Goal: Feedback & Contribution: Leave review/rating

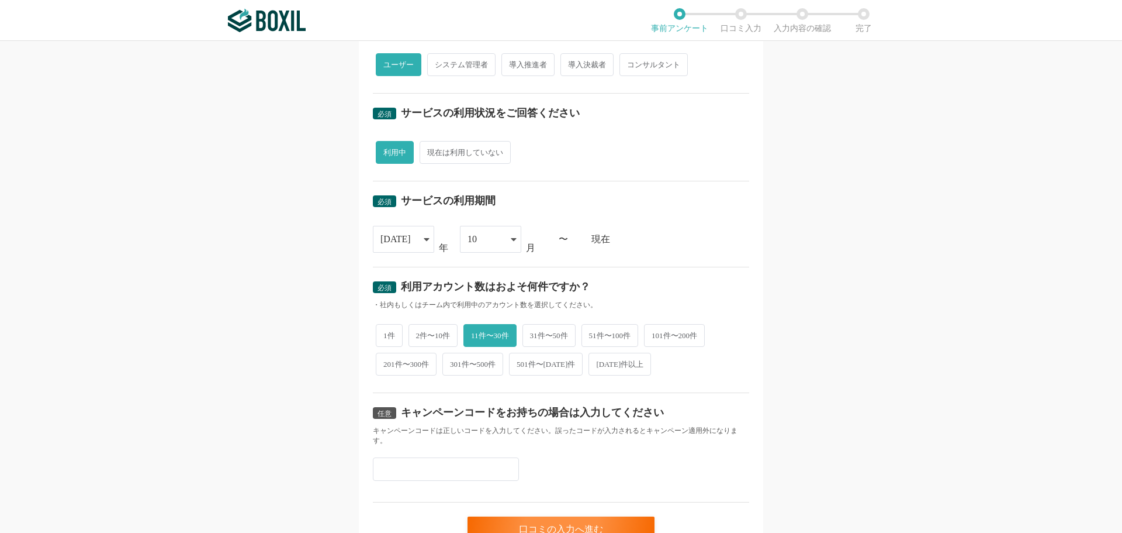
scroll to position [399, 0]
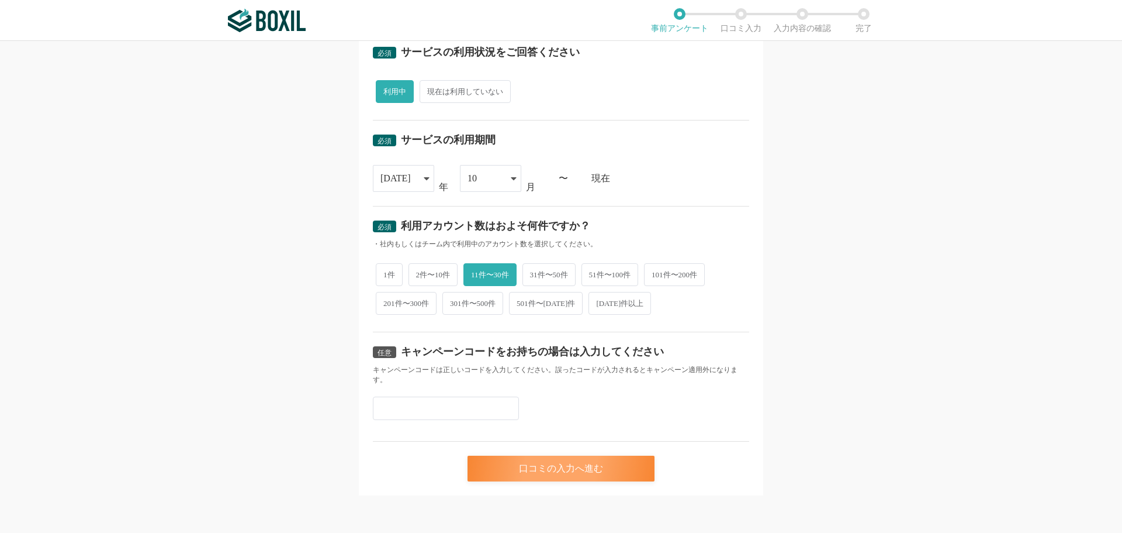
click at [517, 462] on div "口コミの入力へ進む" at bounding box center [561, 468] width 187 height 26
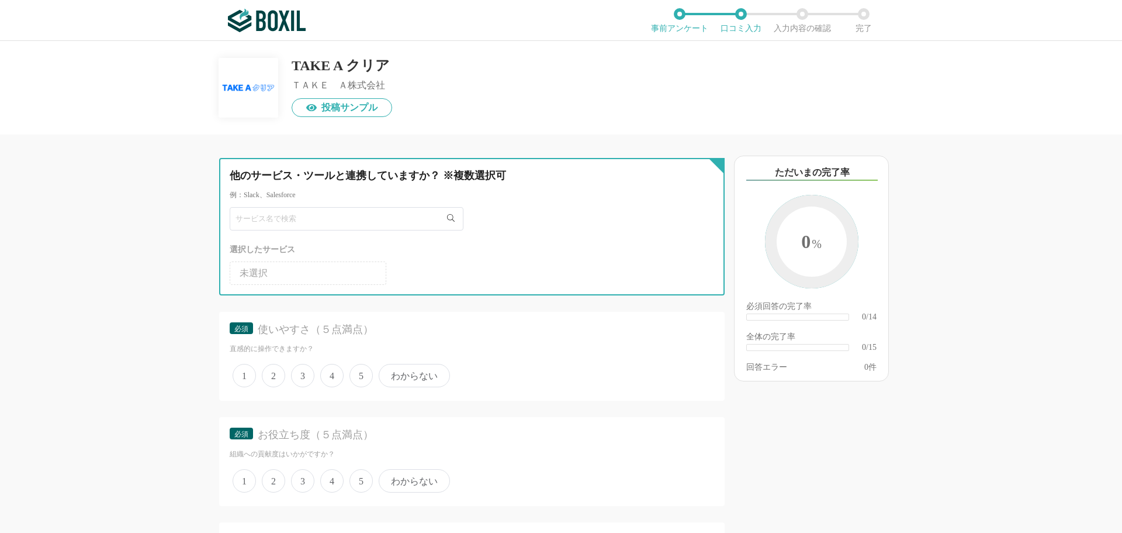
click at [317, 212] on input "text" at bounding box center [347, 218] width 234 height 23
click at [324, 218] on input "text" at bounding box center [347, 218] width 234 height 23
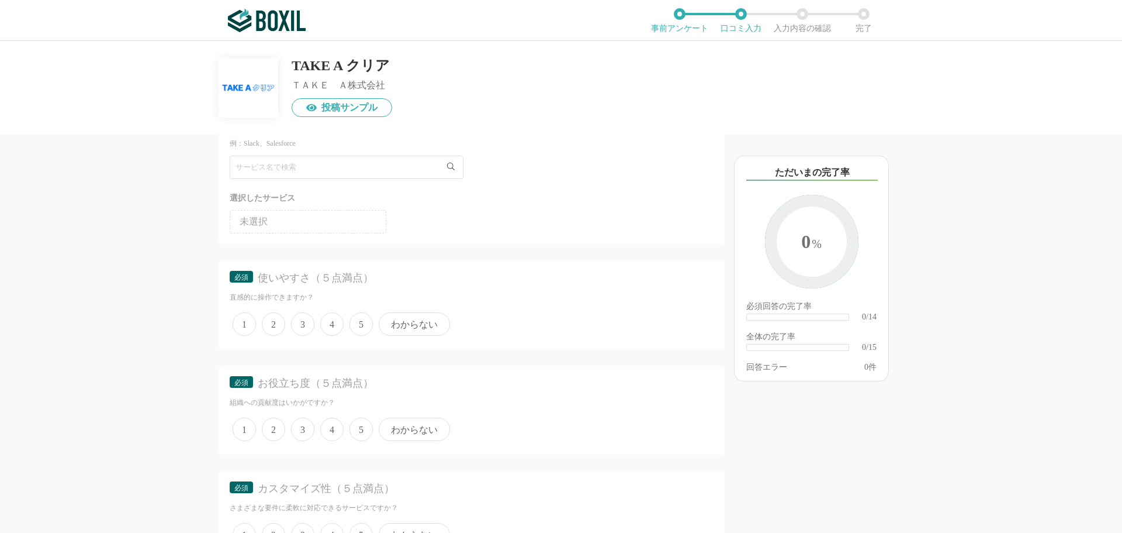
click at [267, 226] on span "未選択" at bounding box center [254, 221] width 28 height 9
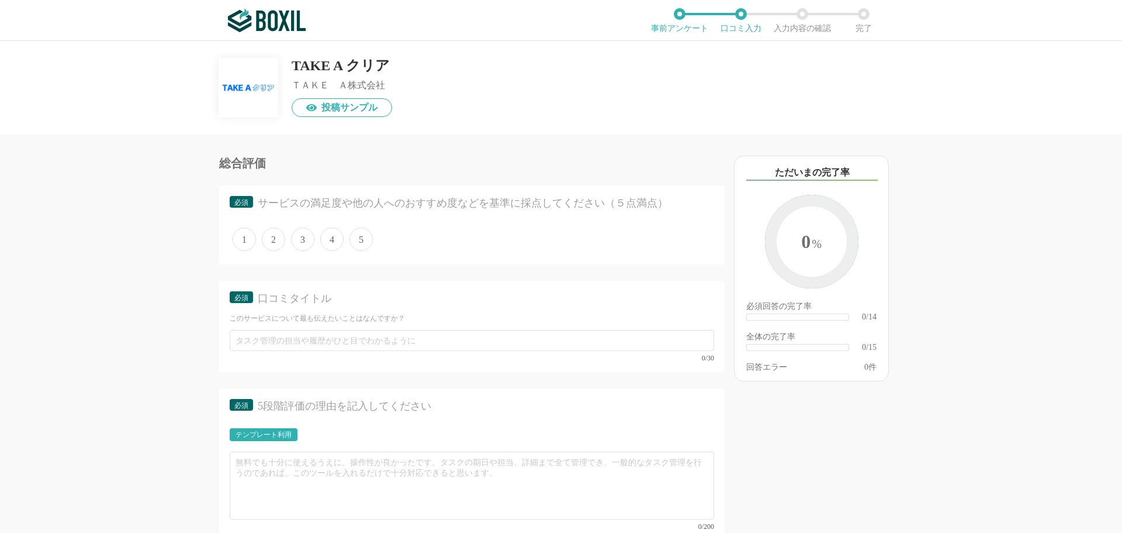
scroll to position [903, 0]
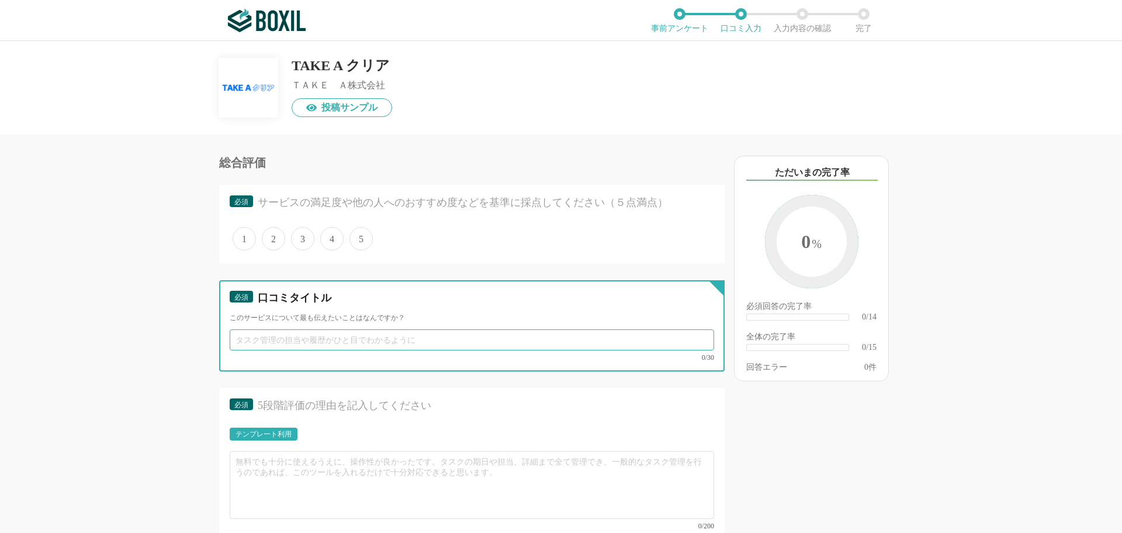
click at [299, 336] on input "text" at bounding box center [472, 339] width 485 height 21
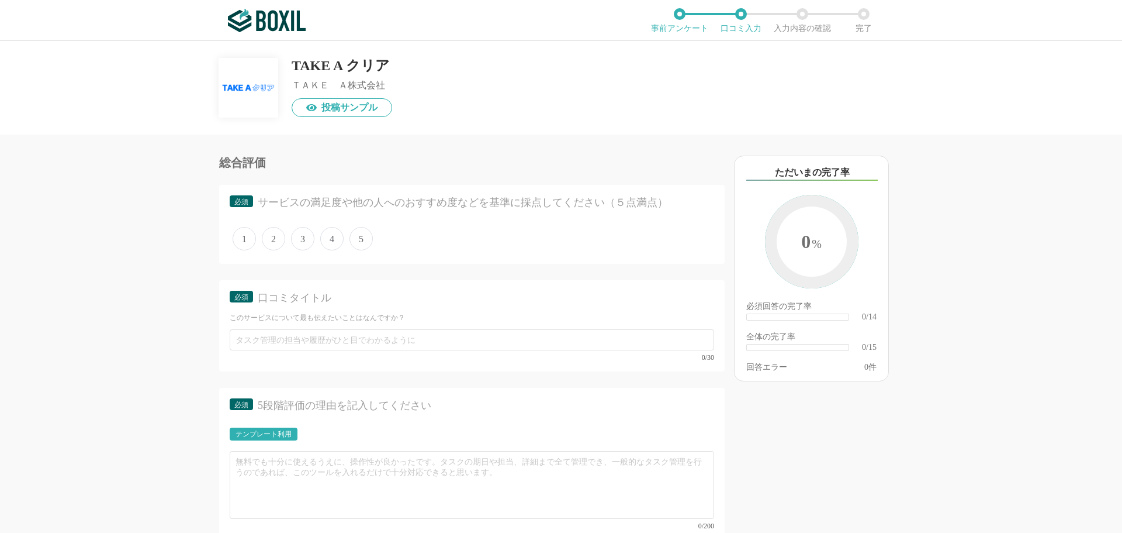
click at [300, 299] on div "口コミタイトル" at bounding box center [476, 298] width 436 height 15
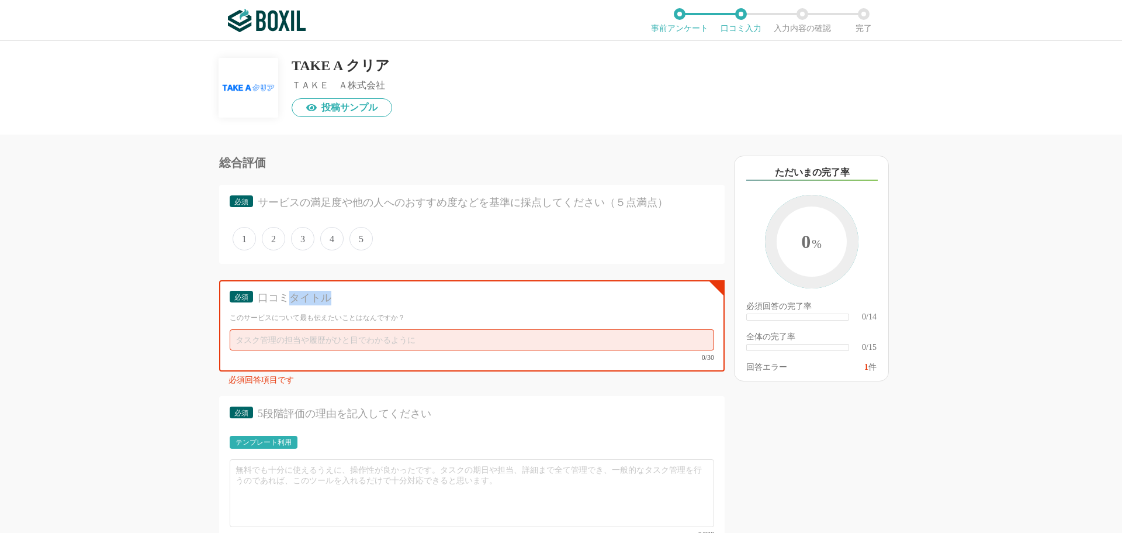
click at [300, 299] on div "口コミタイトル" at bounding box center [476, 298] width 436 height 15
copy div "口コミタイトル"
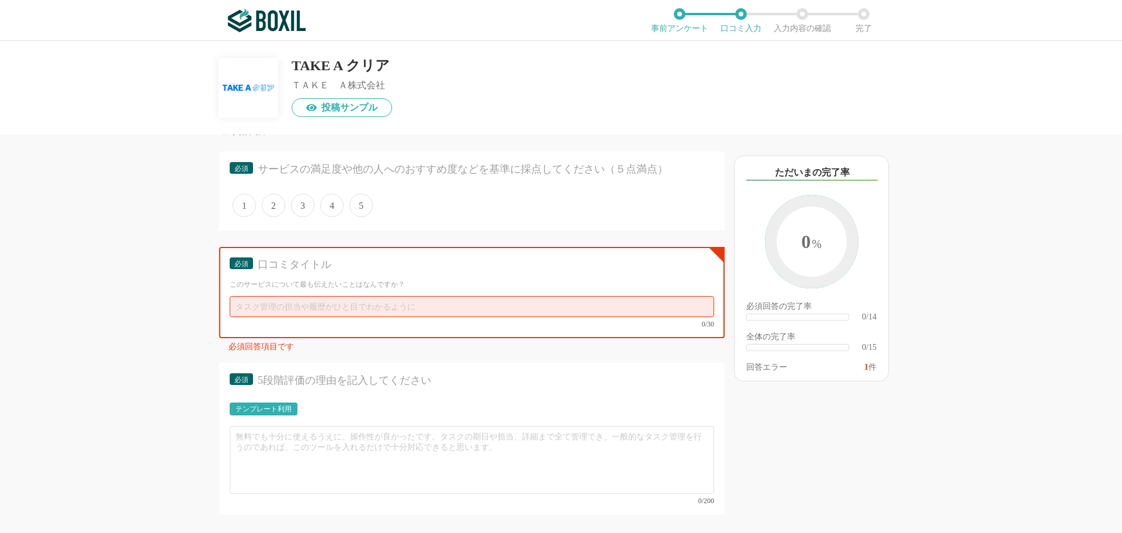
click at [171, 371] on div "他のサービス・ツールと連携していますか？ ※複数選択可 例：Slack、Salesforce 選択したサービス 未選択 必須 使いやすさ（５点満点） 直感的に…" at bounding box center [432, 333] width 585 height 398
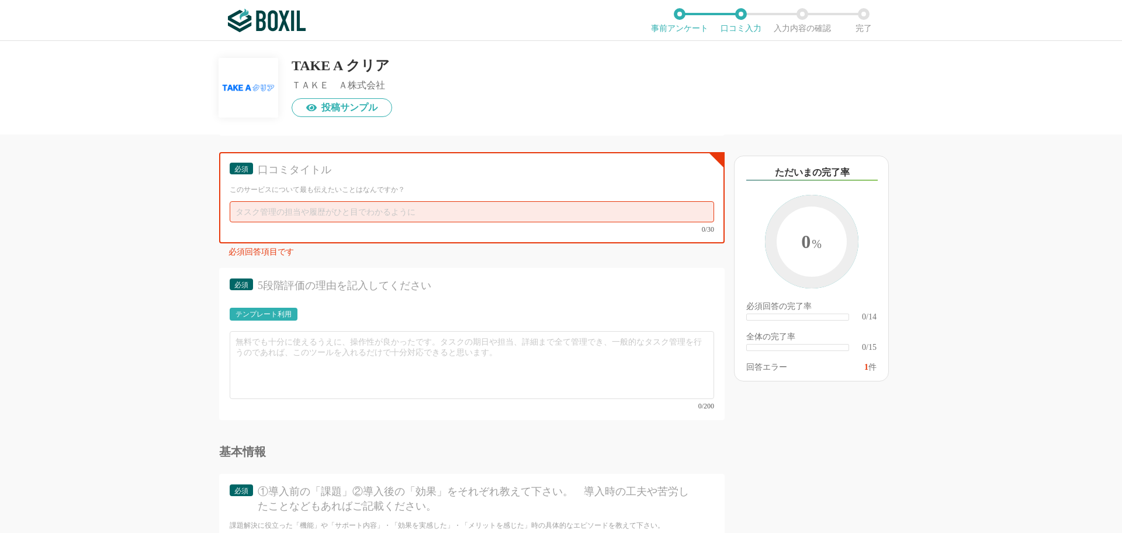
scroll to position [1036, 0]
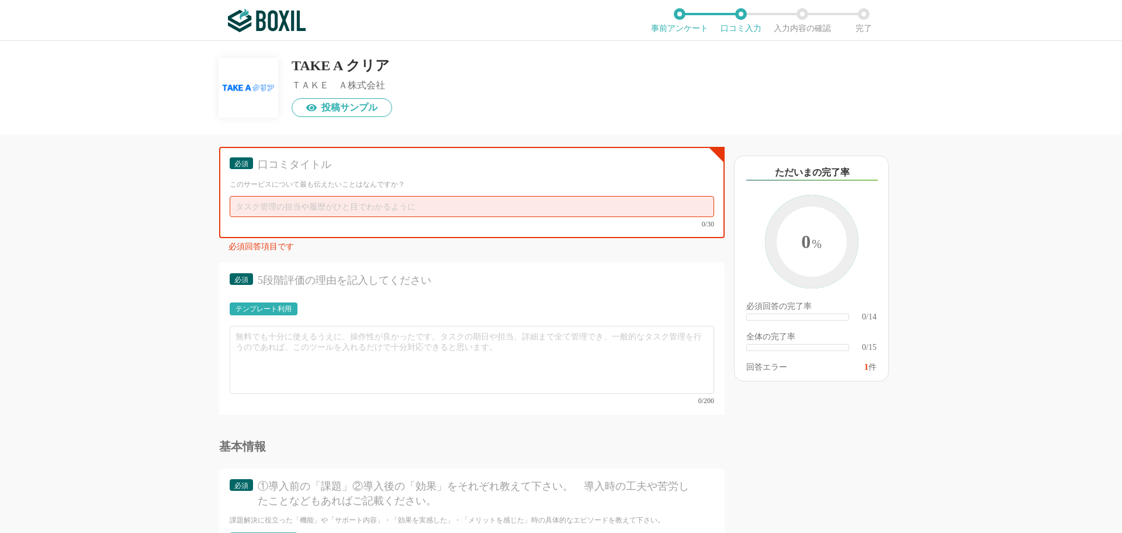
click at [310, 279] on div "5段階評価の理由を記入してください" at bounding box center [476, 280] width 436 height 15
copy div "5段階評価の理由を記入してください"
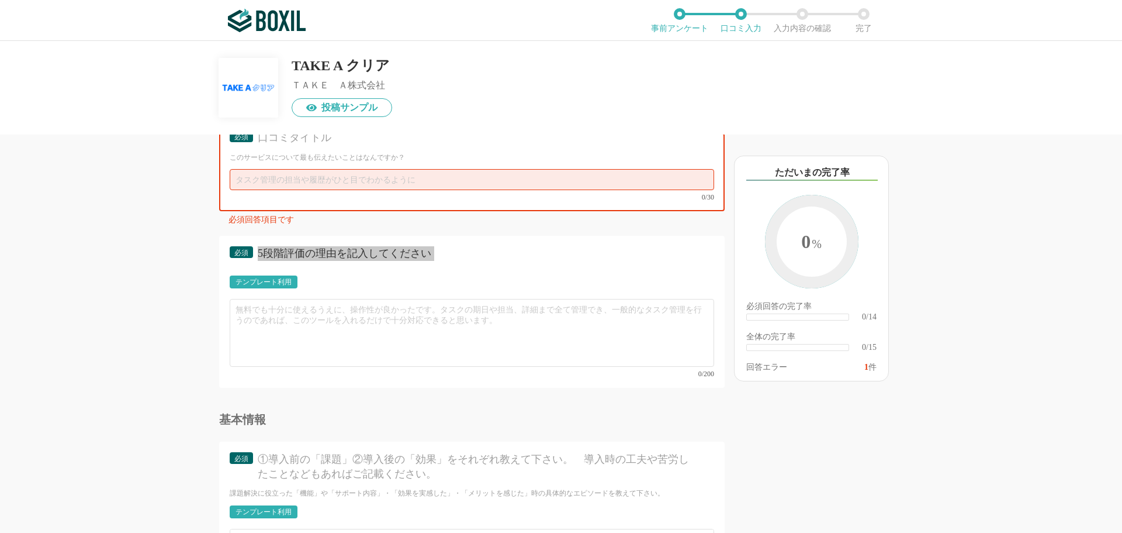
scroll to position [1066, 0]
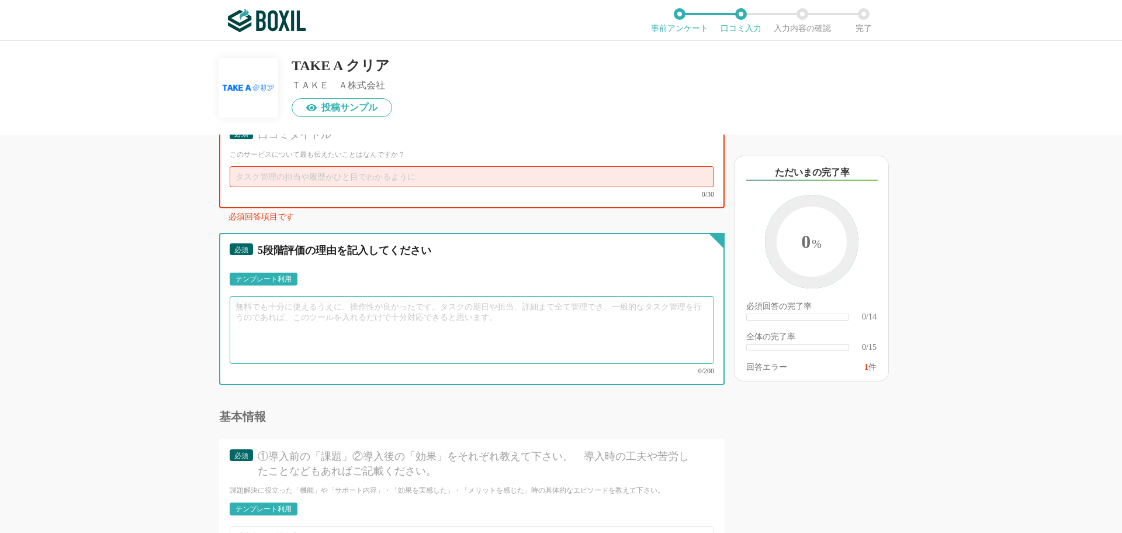
click at [372, 305] on textarea at bounding box center [472, 330] width 485 height 68
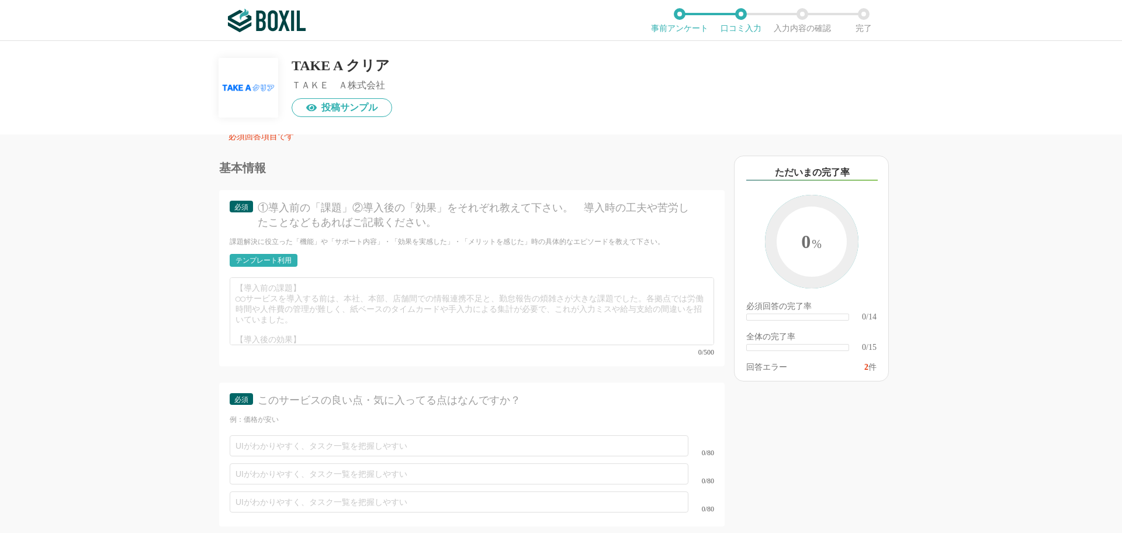
scroll to position [1329, 0]
click at [340, 204] on div "①導入前の「課題」②導入後の「効果」をそれぞれ教えて下さい。　導入時の工夫や苦労したことなどもあればご記載ください。" at bounding box center [476, 209] width 436 height 29
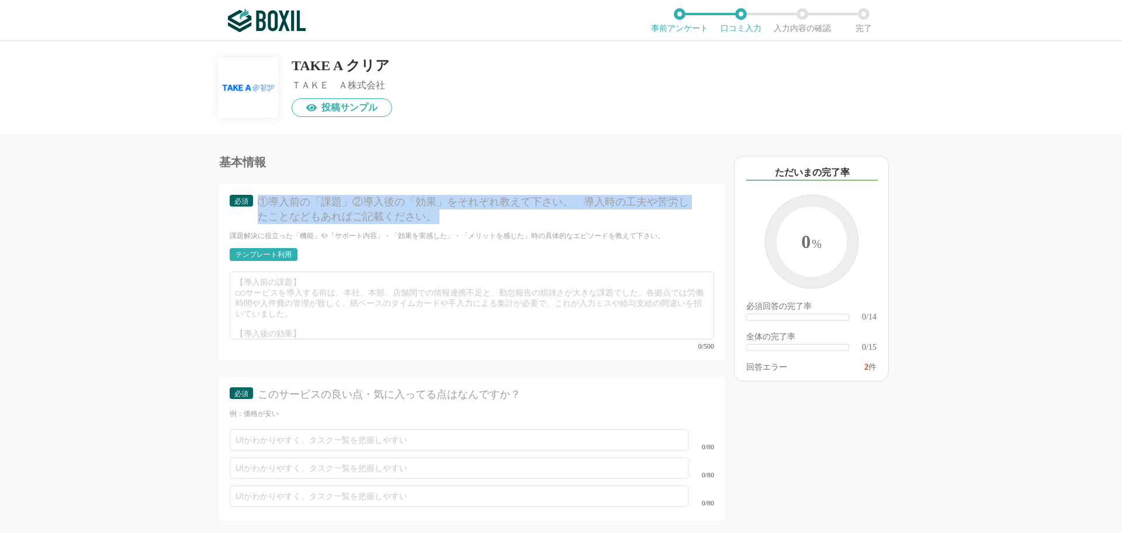
click at [340, 204] on div "①導入前の「課題」②導入後の「効果」をそれぞれ教えて下さい。　導入時の工夫や苦労したことなどもあればご記載ください。" at bounding box center [476, 209] width 436 height 29
copy div "①導入前の「課題」②導入後の「効果」をそれぞれ教えて下さい。　導入時の工夫や苦労したことなどもあればご記載ください。"
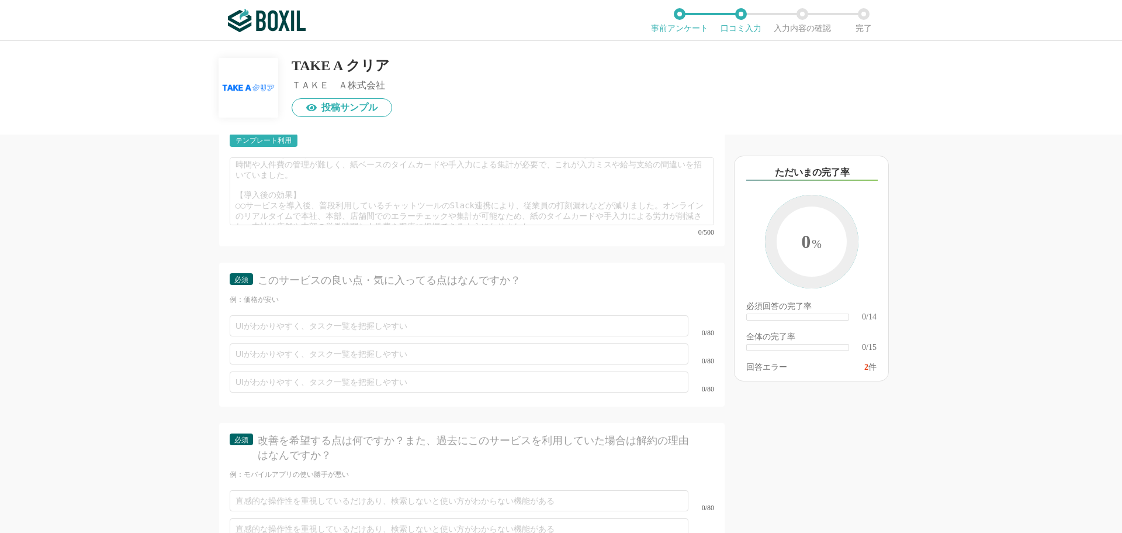
scroll to position [1452, 0]
click at [326, 264] on div "このサービスの良い点・気に入ってる点はなんですか？" at bounding box center [476, 271] width 436 height 15
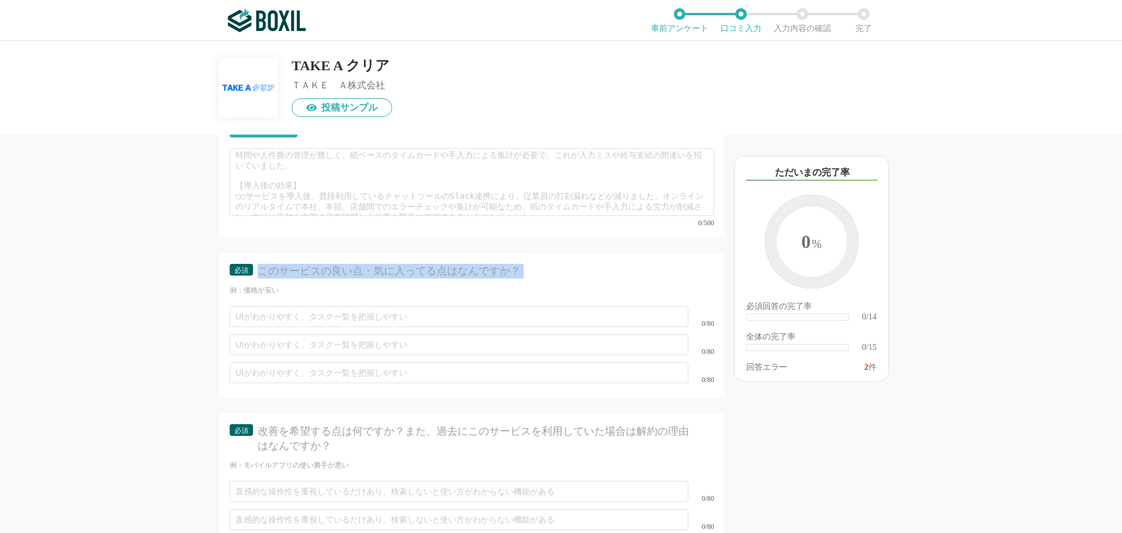
click at [326, 264] on div "このサービスの良い点・気に入ってる点はなんですか？" at bounding box center [476, 271] width 436 height 15
copy div "このサービスの良い点・気に入ってる点はなんですか？"
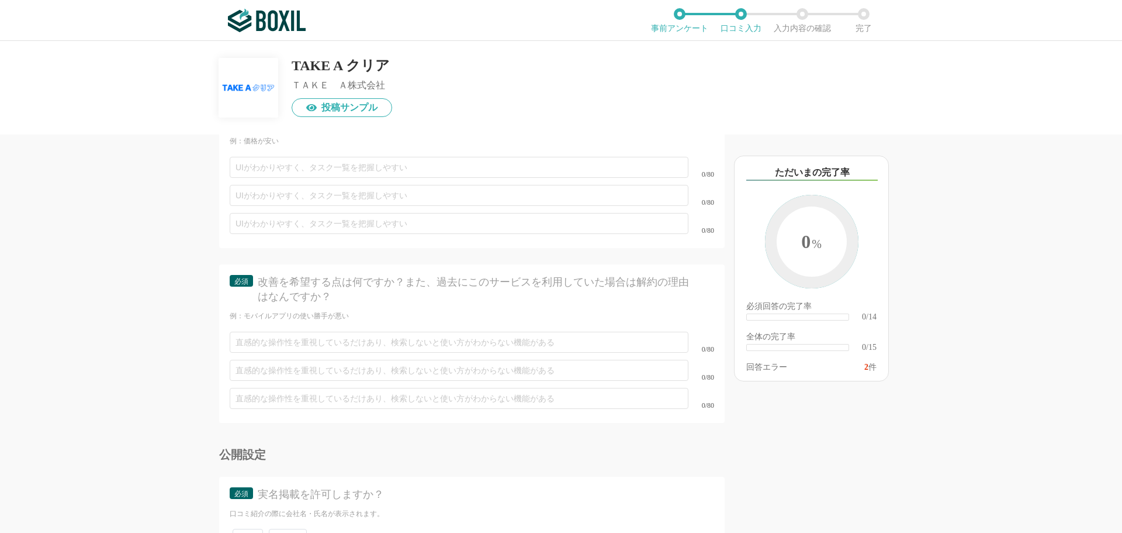
click at [286, 275] on div "改善を希望する点は何ですか？また、過去にこのサービスを利用していた場合は解約の理由はなんですか？" at bounding box center [476, 289] width 436 height 29
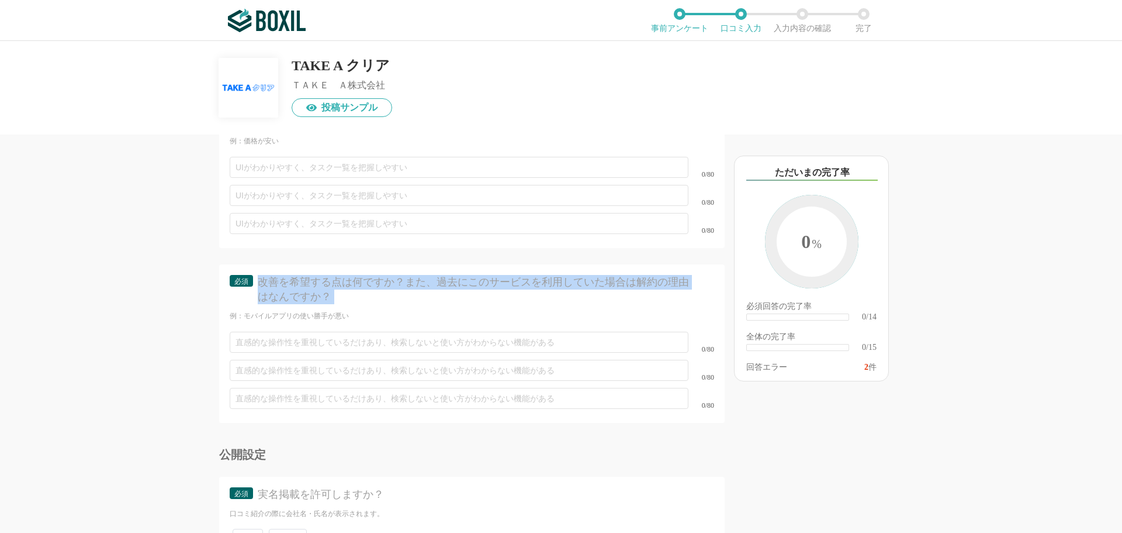
click at [286, 275] on div "改善を希望する点は何ですか？また、過去にこのサービスを利用していた場合は解約の理由はなんですか？" at bounding box center [476, 289] width 436 height 29
copy div "改善を希望する点は何ですか？また、過去にこのサービスを利用していた場合は解約の理由はなんですか？"
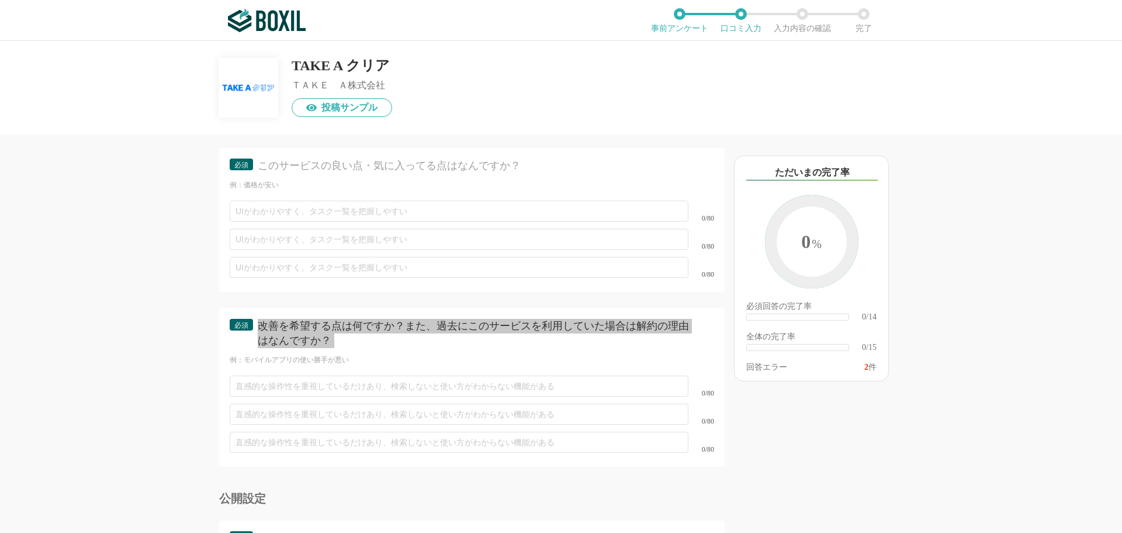
scroll to position [1558, 0]
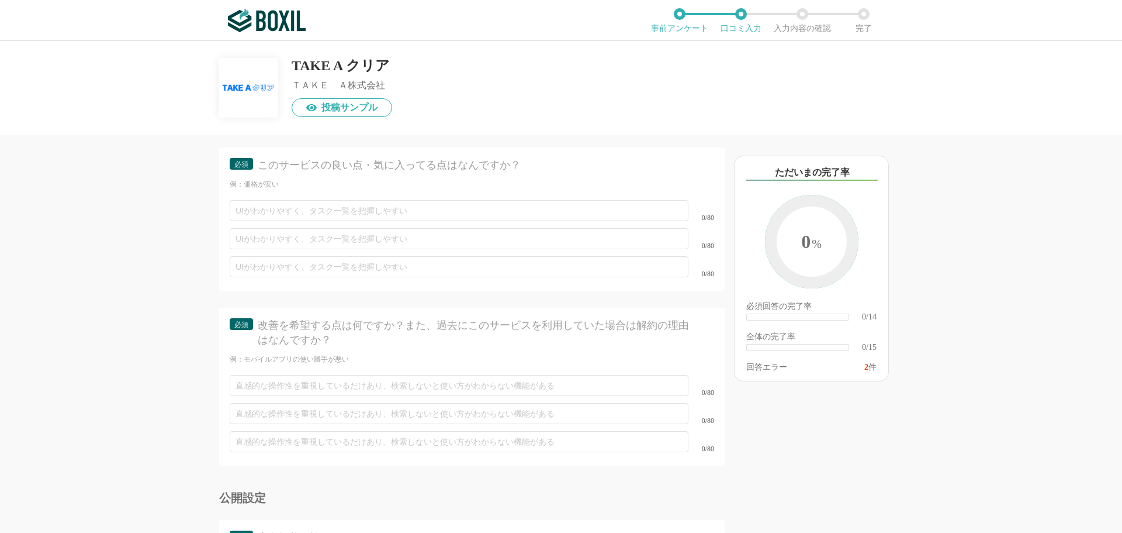
click at [140, 311] on div "他のサービス・ツールと連携していますか？ ※複数選択可 例：Slack、Salesforce 選択したサービス 未選択 必須 使いやすさ（５点満点） 直感的に…" at bounding box center [561, 287] width 1122 height 492
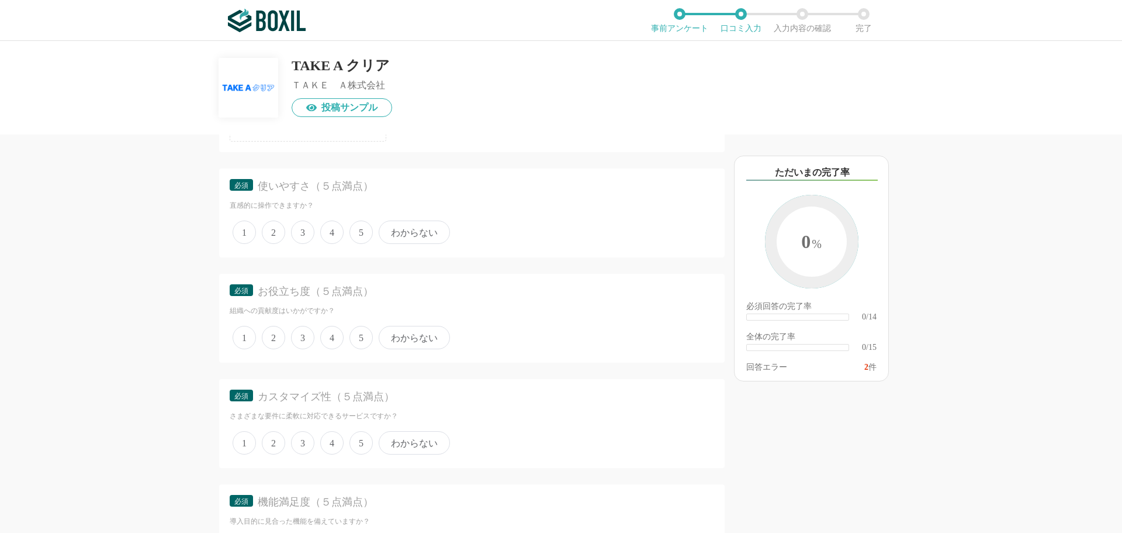
scroll to position [153, 0]
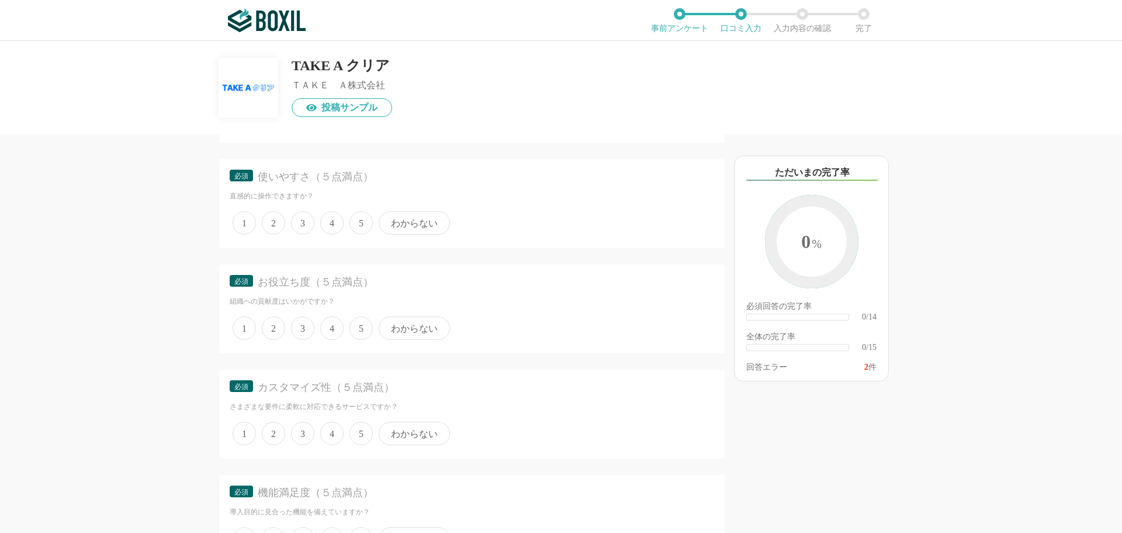
click at [320, 221] on div "1 2 3 4 5 わからない" at bounding box center [472, 222] width 485 height 29
click at [345, 227] on div "1 2 3 4 5 わからない" at bounding box center [472, 222] width 485 height 29
click at [341, 227] on span "4" at bounding box center [331, 222] width 23 height 23
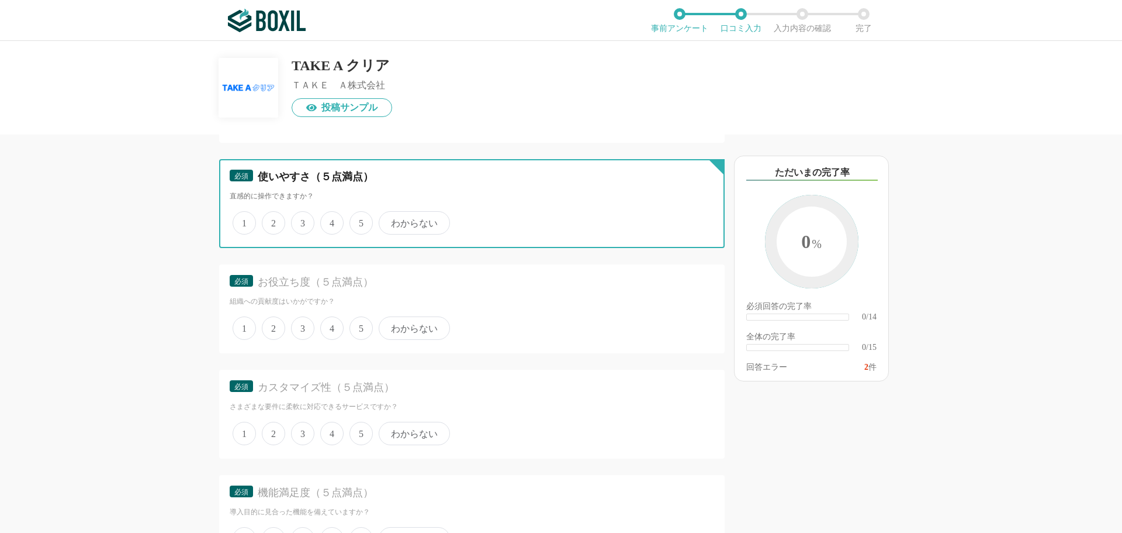
click at [331, 220] on input "4" at bounding box center [327, 217] width 8 height 8
radio input "true"
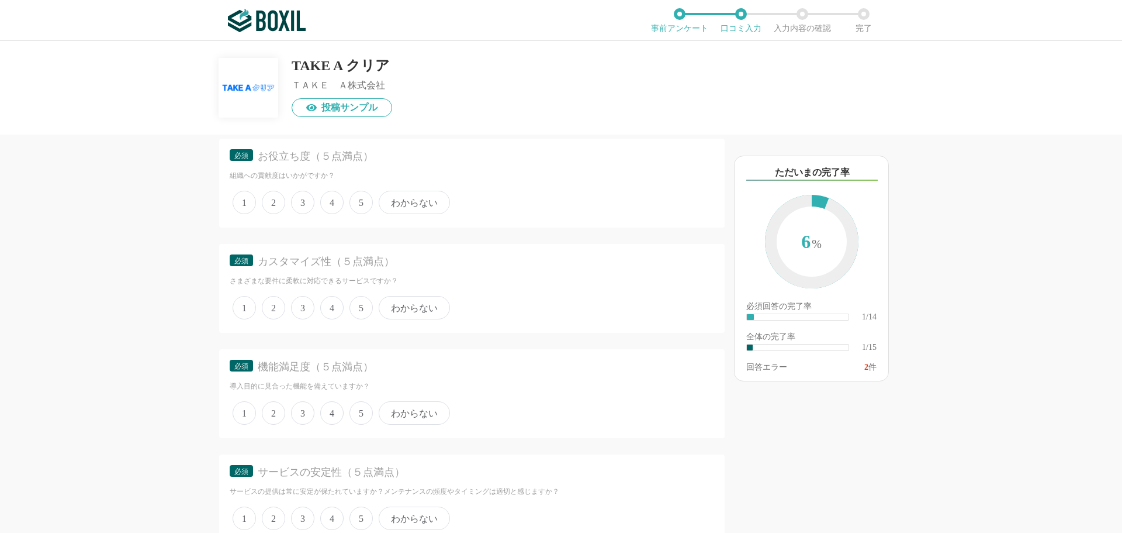
click at [333, 197] on span "4" at bounding box center [331, 202] width 23 height 23
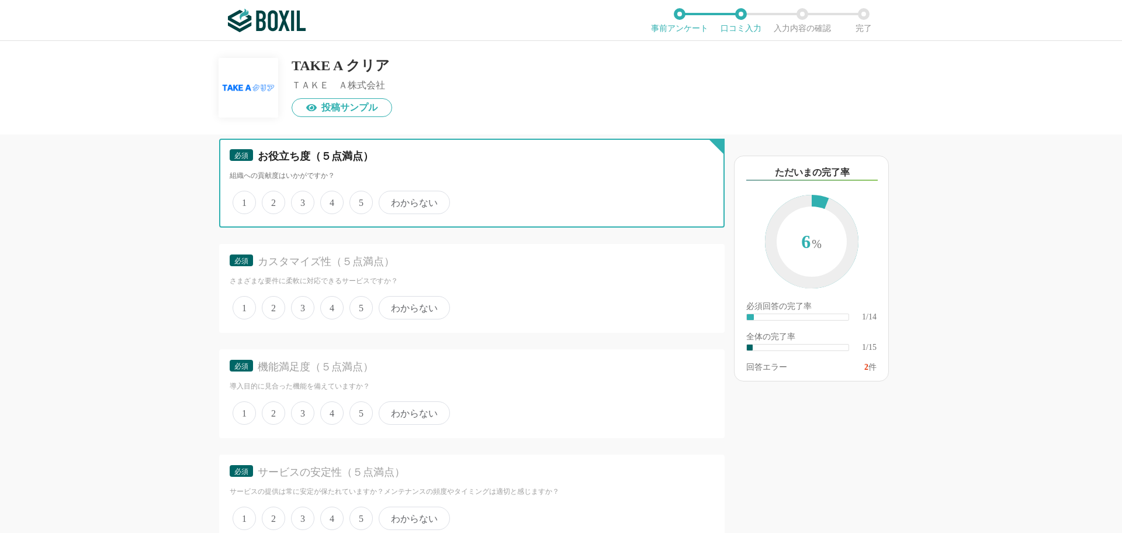
click at [331, 197] on input "4" at bounding box center [327, 196] width 8 height 8
radio input "true"
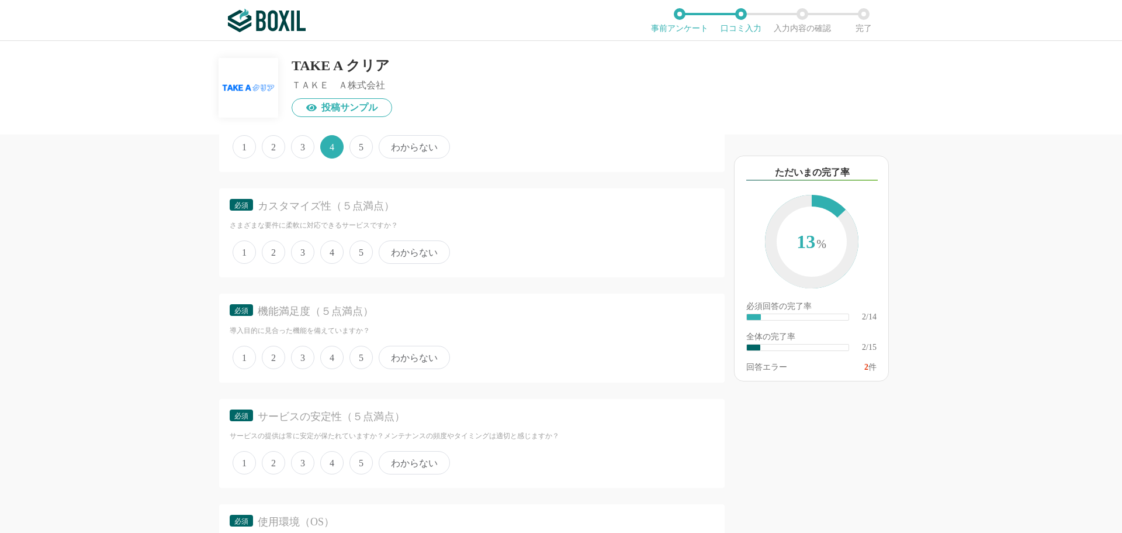
click at [331, 254] on span "4" at bounding box center [331, 251] width 23 height 23
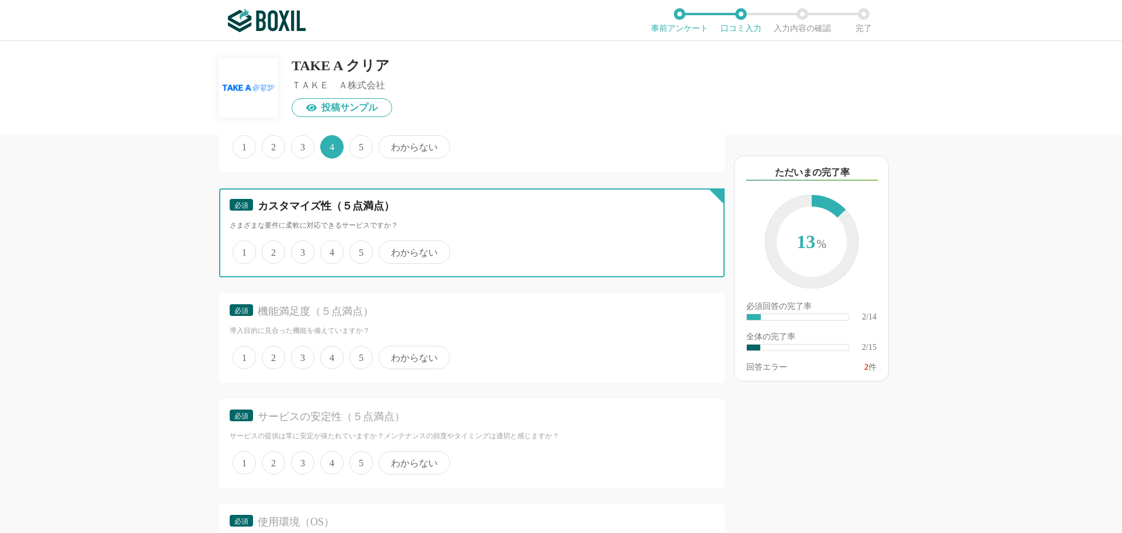
click at [331, 250] on input "4" at bounding box center [327, 246] width 8 height 8
radio input "true"
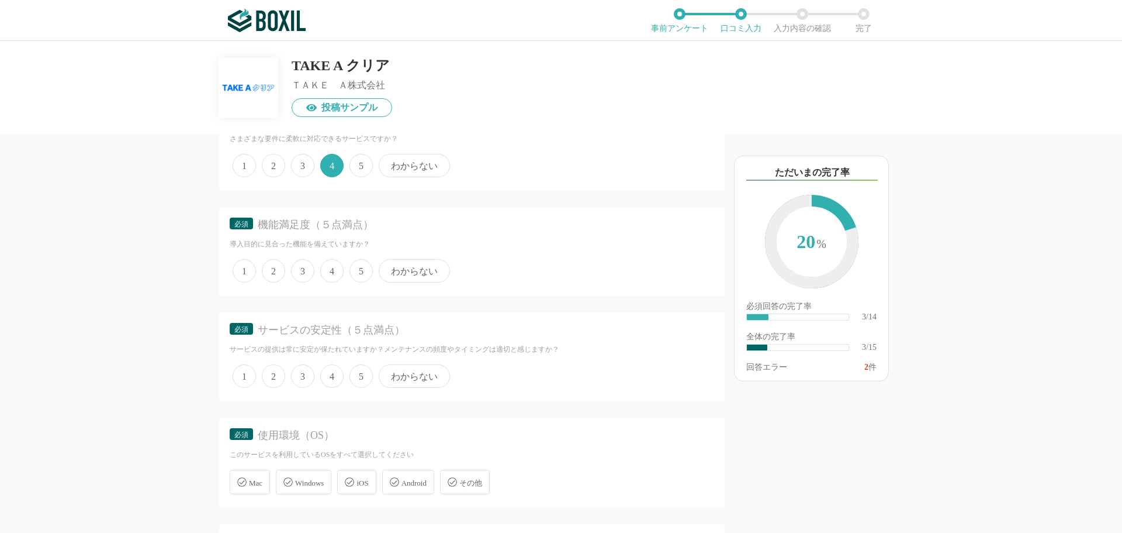
click at [334, 271] on span "4" at bounding box center [331, 270] width 23 height 23
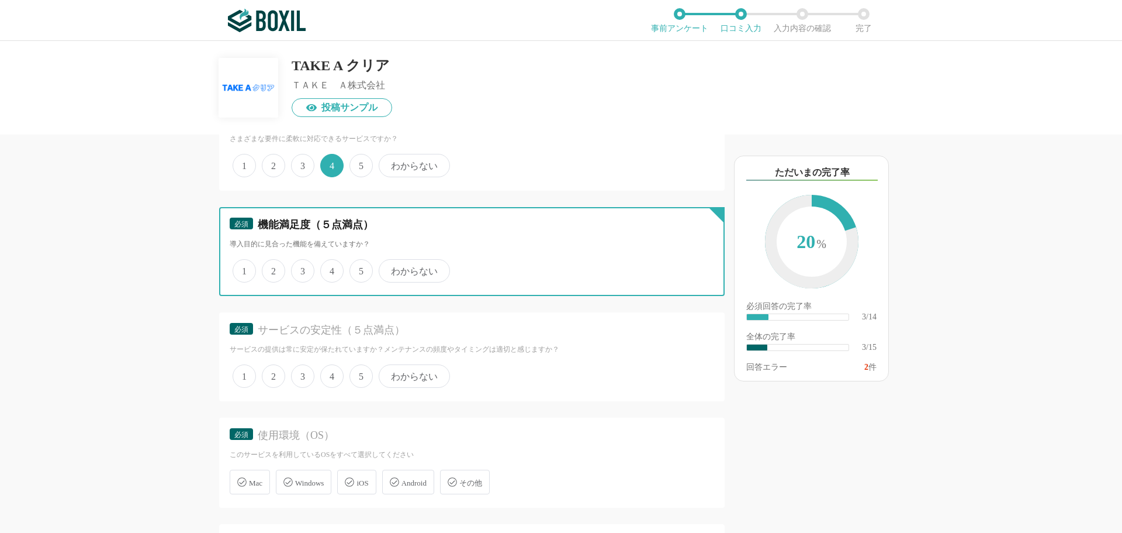
click at [331, 268] on input "4" at bounding box center [327, 265] width 8 height 8
radio input "true"
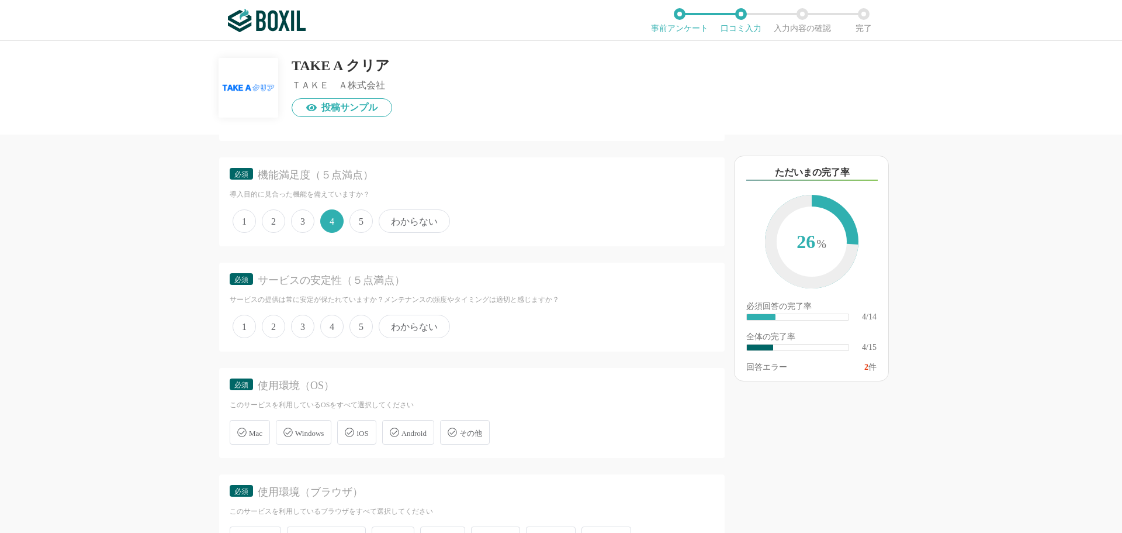
click at [334, 323] on span "4" at bounding box center [331, 326] width 23 height 23
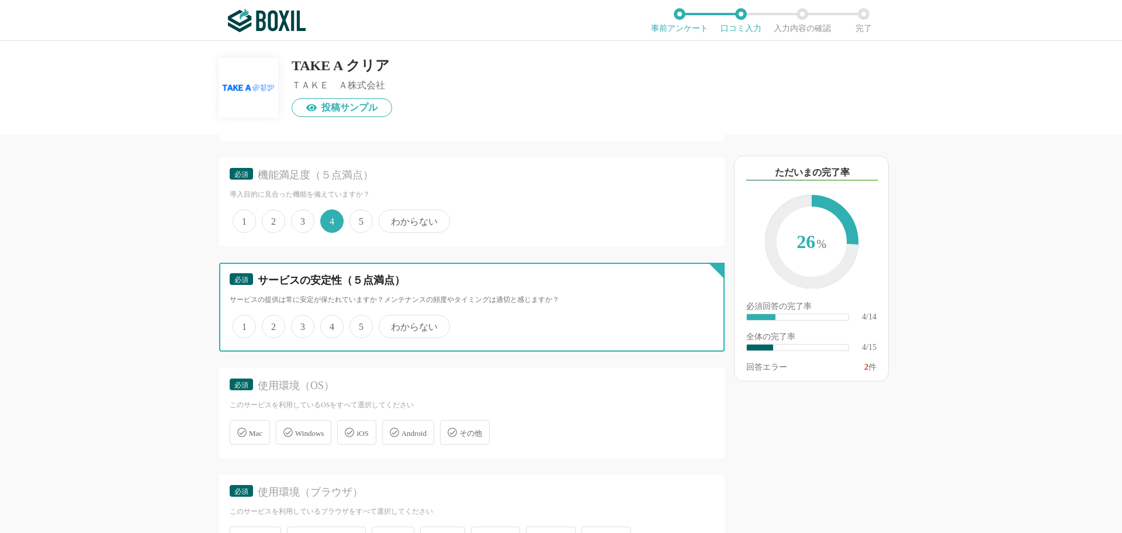
click at [331, 323] on input "4" at bounding box center [327, 320] width 8 height 8
radio input "true"
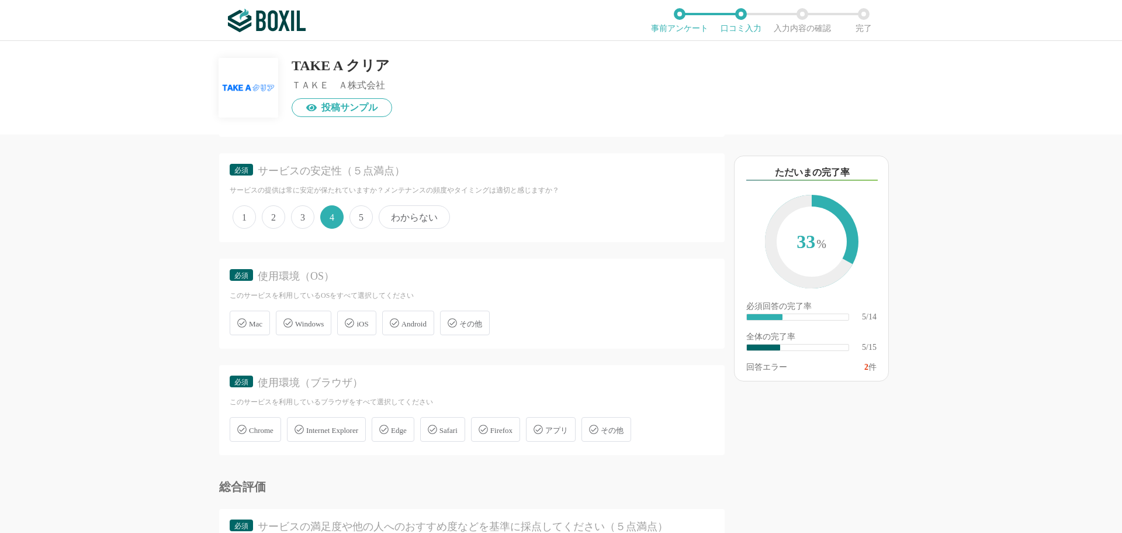
click at [368, 323] on span "iOS" at bounding box center [363, 323] width 12 height 9
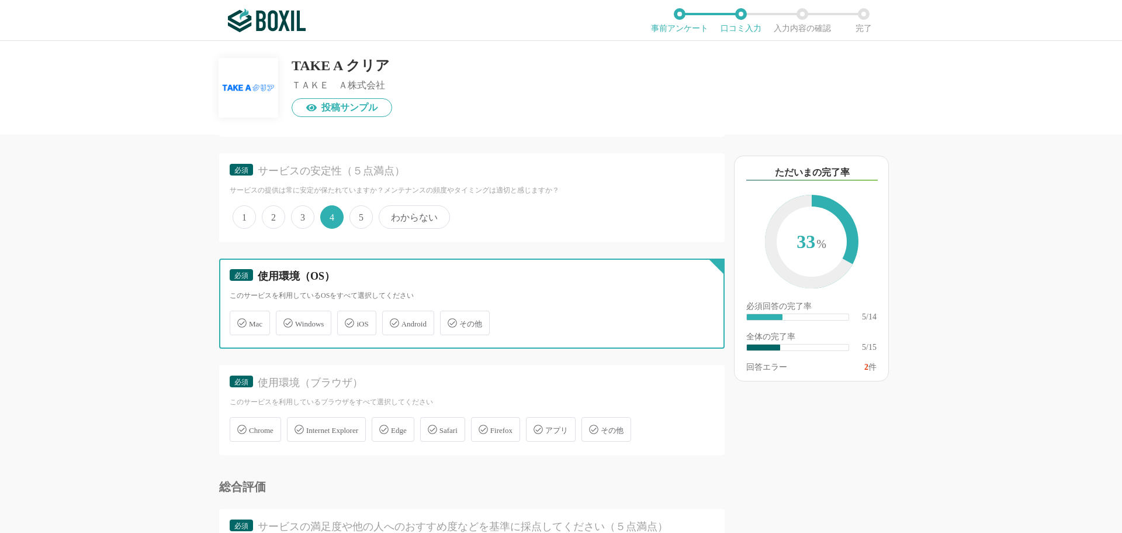
click at [347, 320] on input "iOS" at bounding box center [344, 316] width 8 height 8
checkbox input "true"
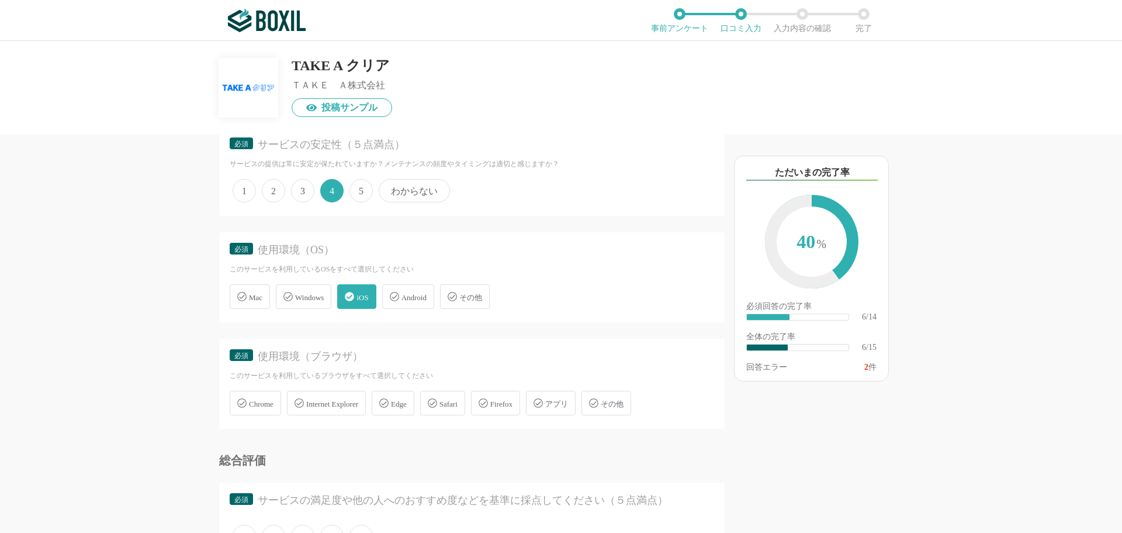
click at [240, 298] on icon at bounding box center [241, 296] width 9 height 9
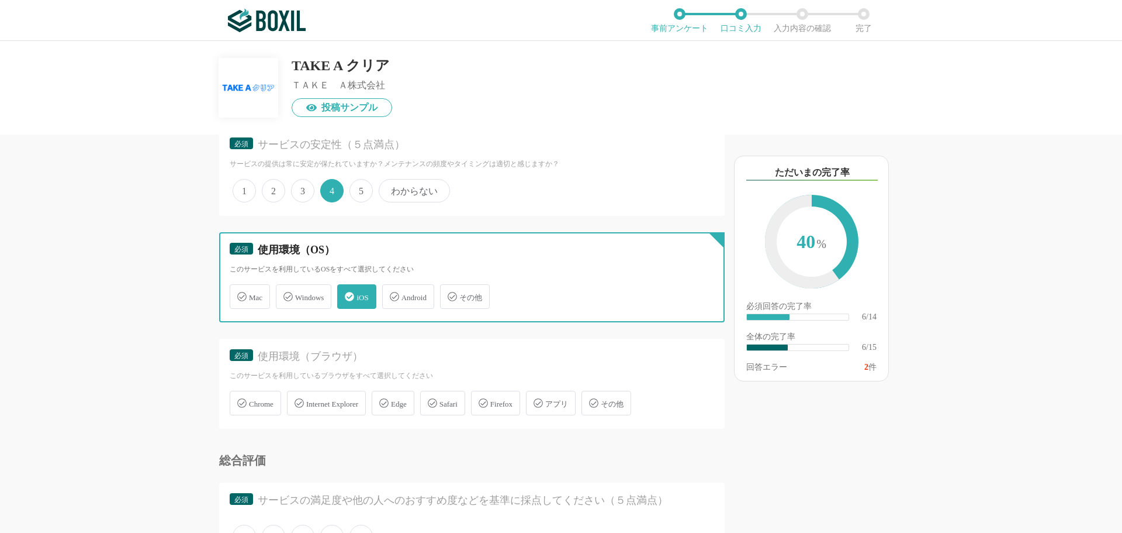
click at [240, 293] on input "Mac" at bounding box center [236, 290] width 8 height 8
checkbox input "true"
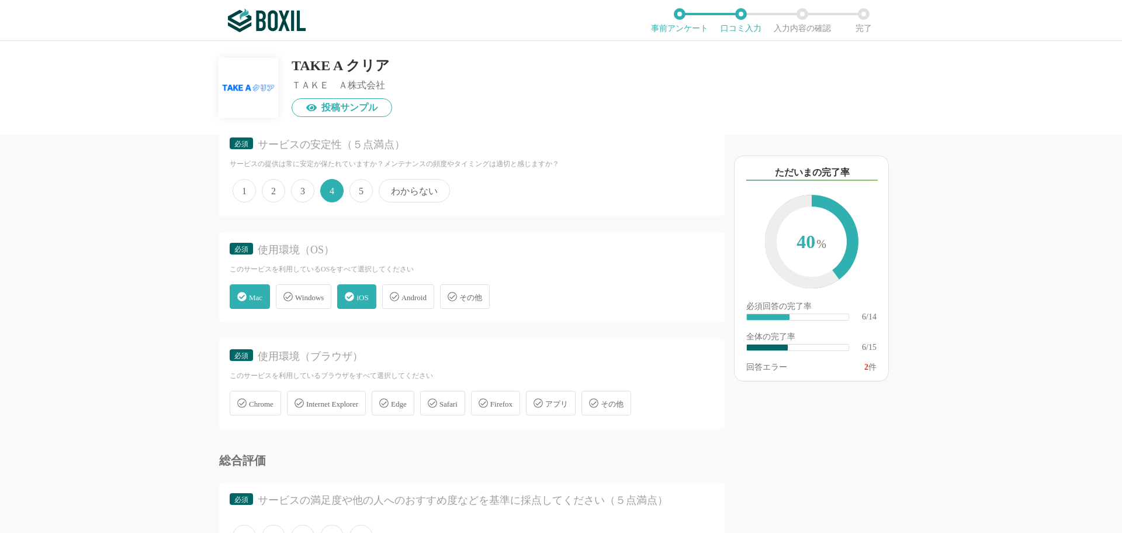
click at [303, 297] on span "Windows" at bounding box center [309, 297] width 29 height 9
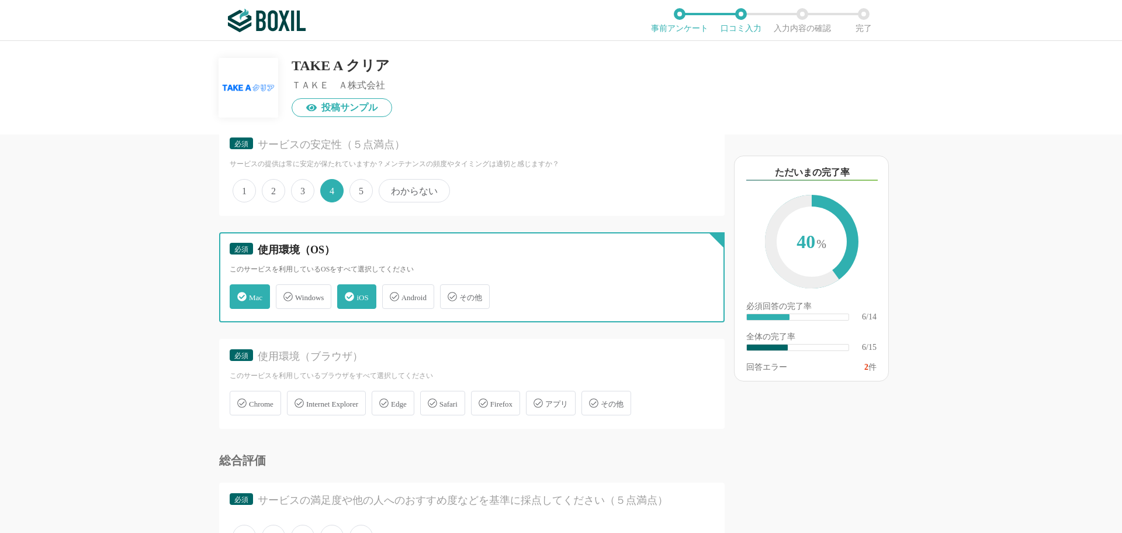
click at [286, 293] on input "Windows" at bounding box center [282, 290] width 8 height 8
checkbox input "true"
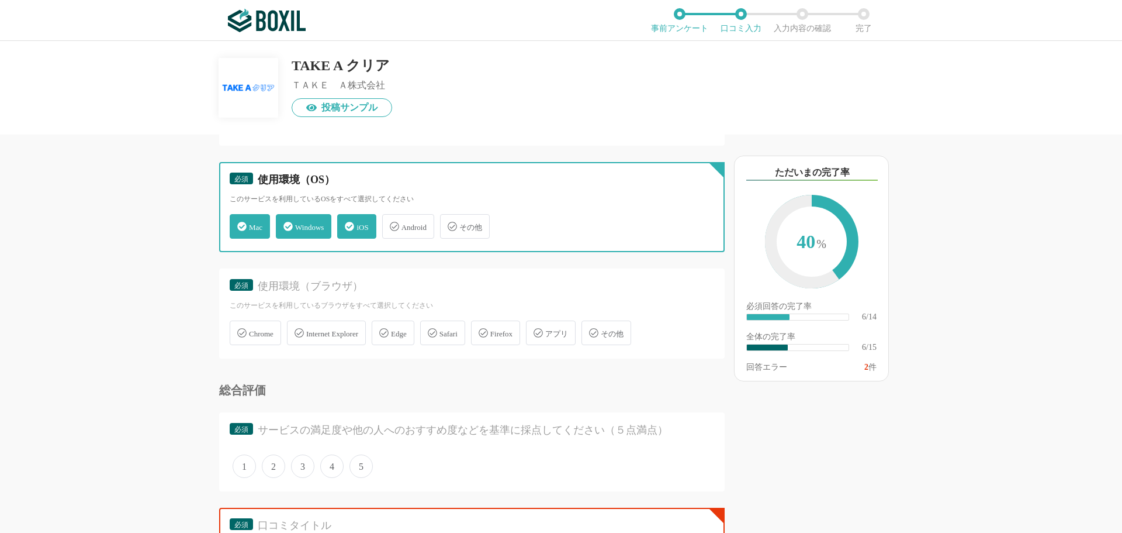
scroll to position [677, 0]
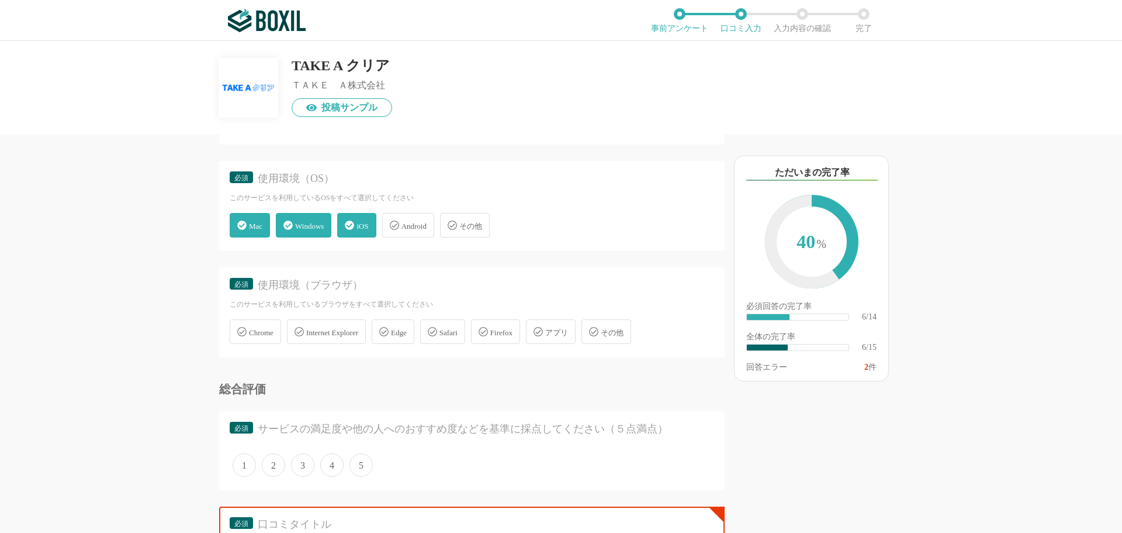
click at [351, 222] on icon at bounding box center [349, 224] width 9 height 9
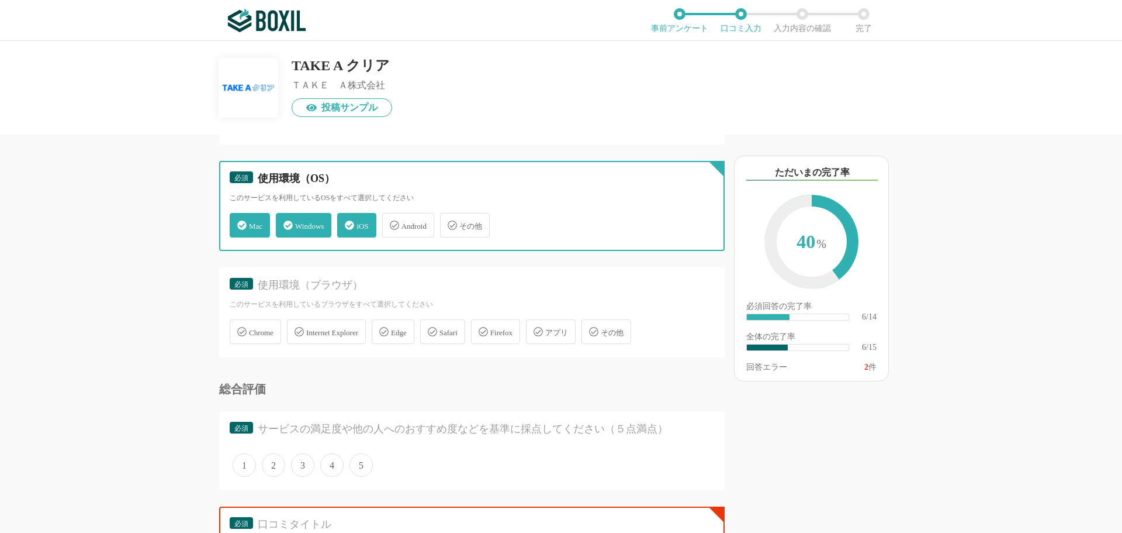
click at [347, 222] on input "iOS" at bounding box center [344, 219] width 8 height 8
checkbox input "false"
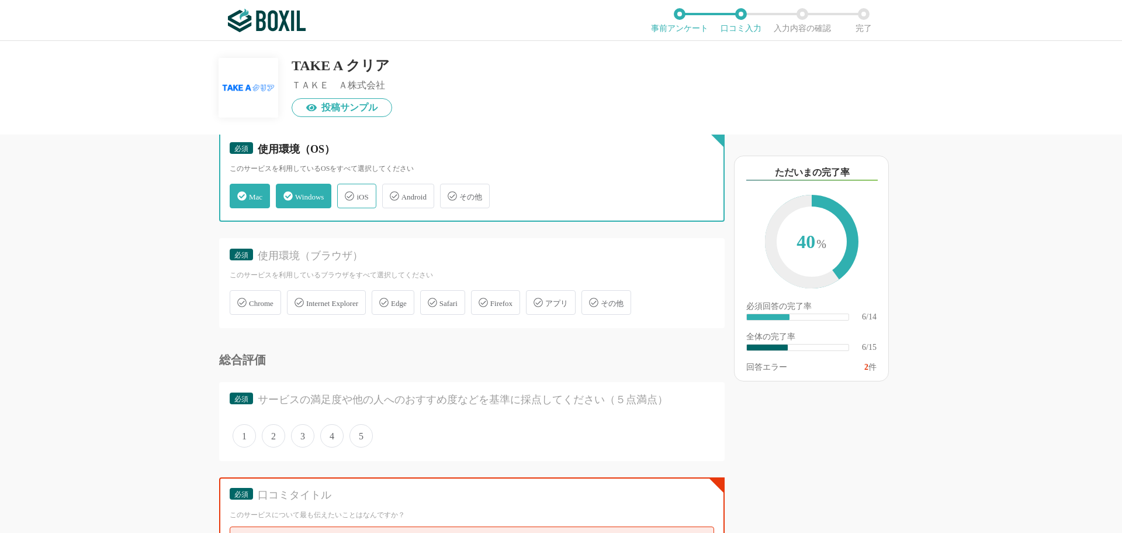
scroll to position [707, 0]
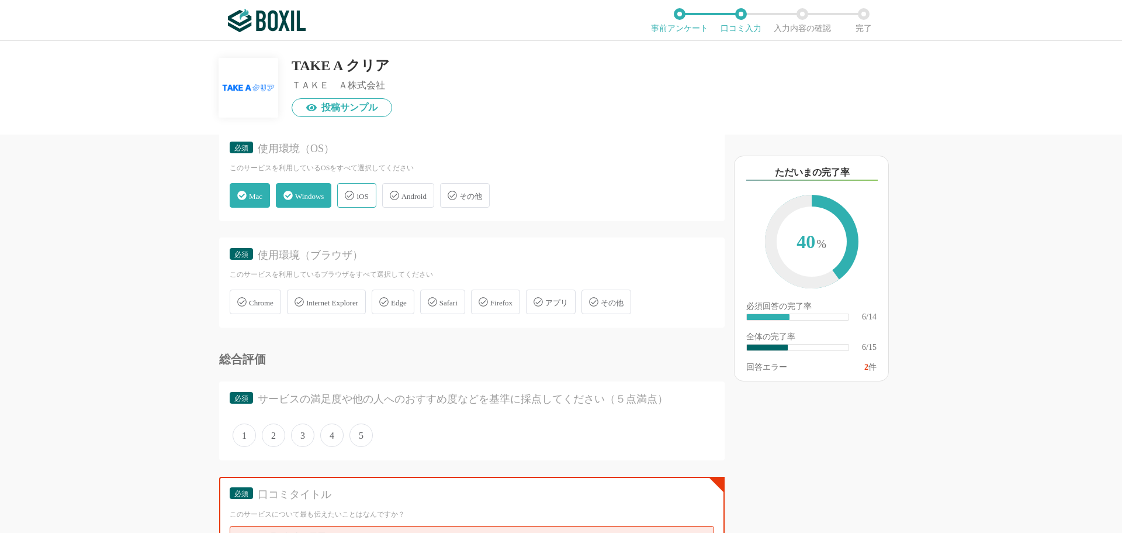
click at [272, 304] on span "Chrome" at bounding box center [261, 302] width 25 height 9
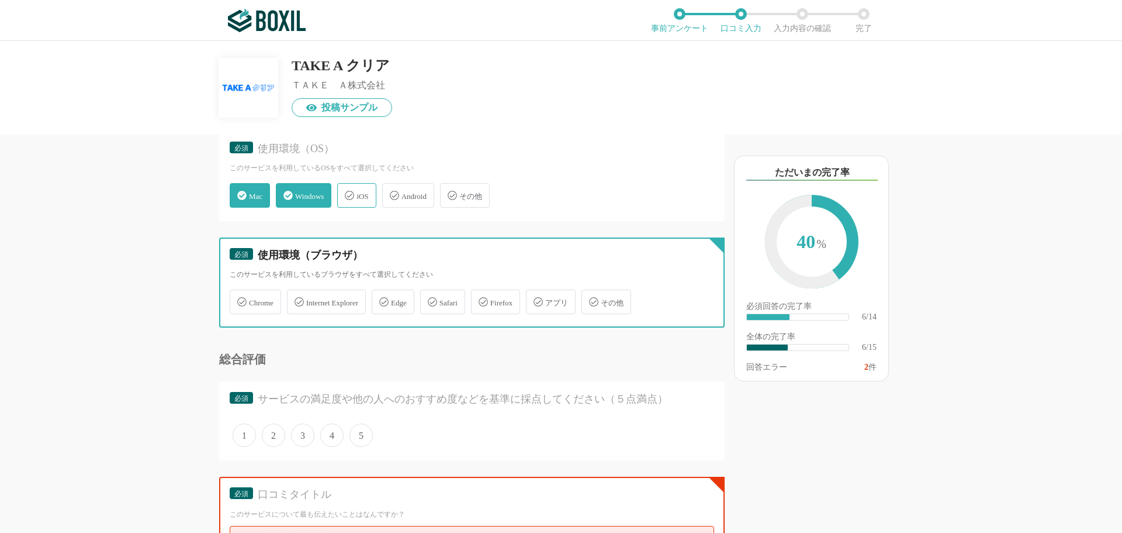
click at [240, 299] on input "Chrome" at bounding box center [236, 295] width 8 height 8
checkbox input "true"
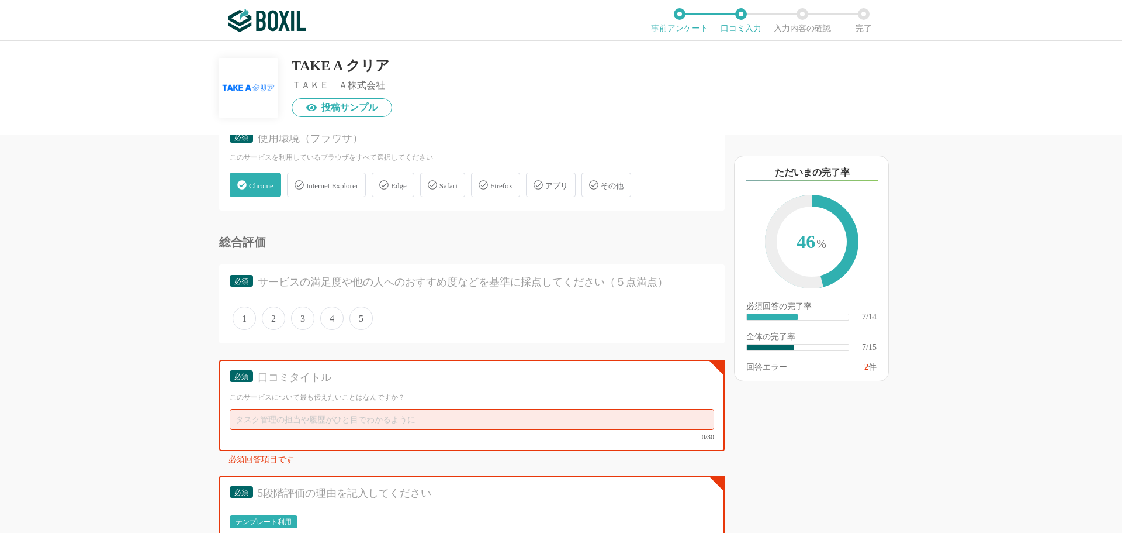
click at [358, 319] on span "5" at bounding box center [361, 317] width 23 height 23
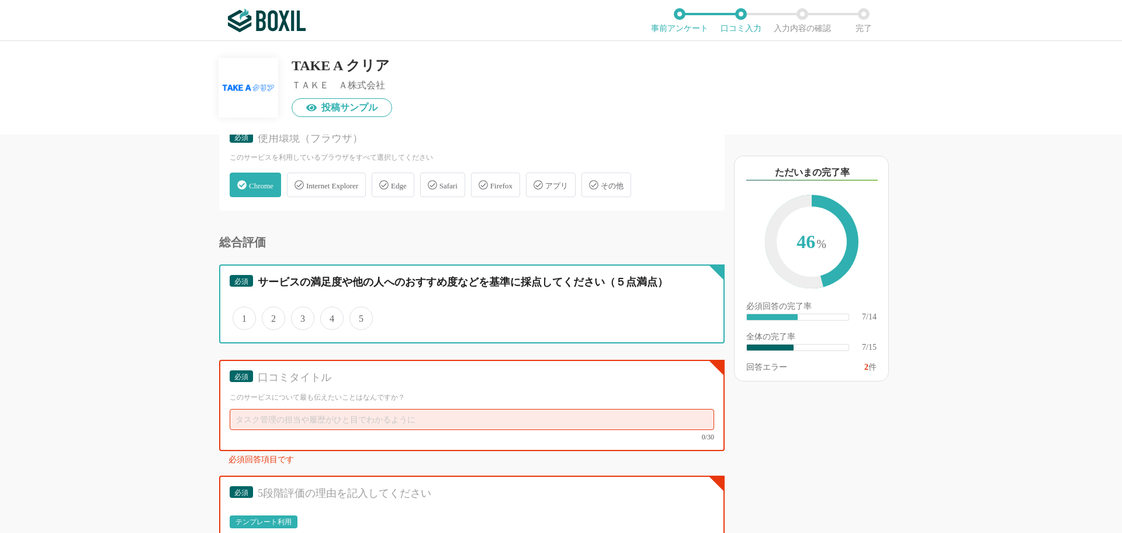
click at [358, 316] on input "5" at bounding box center [357, 312] width 8 height 8
radio input "true"
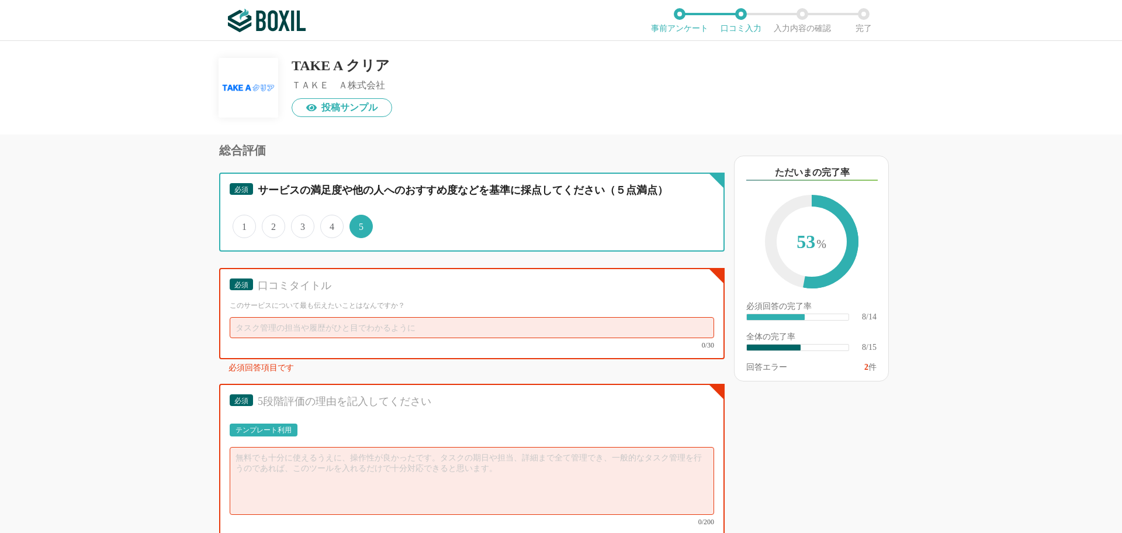
scroll to position [916, 0]
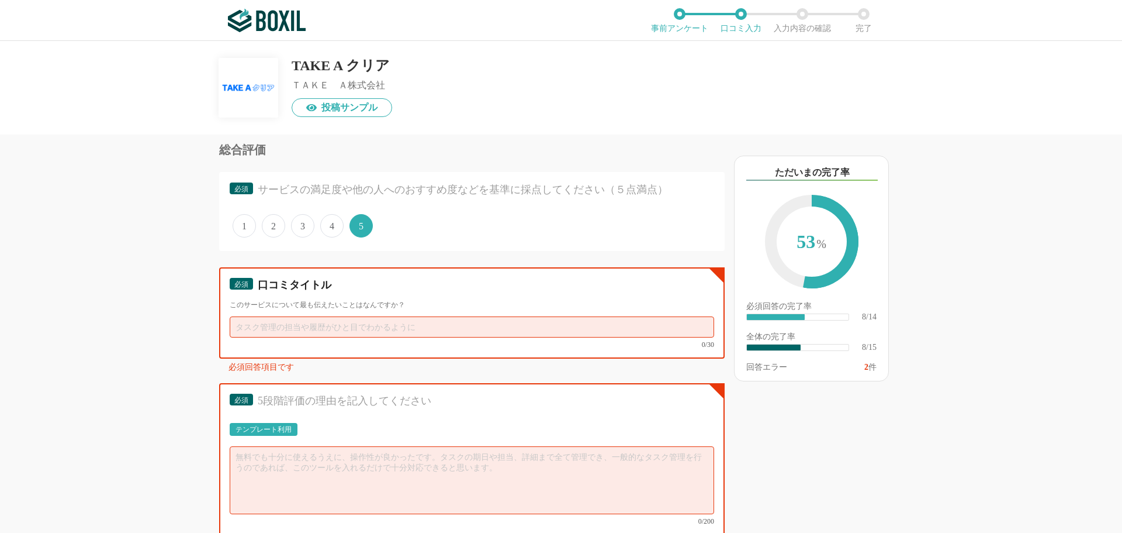
click at [349, 333] on input "text" at bounding box center [472, 326] width 485 height 21
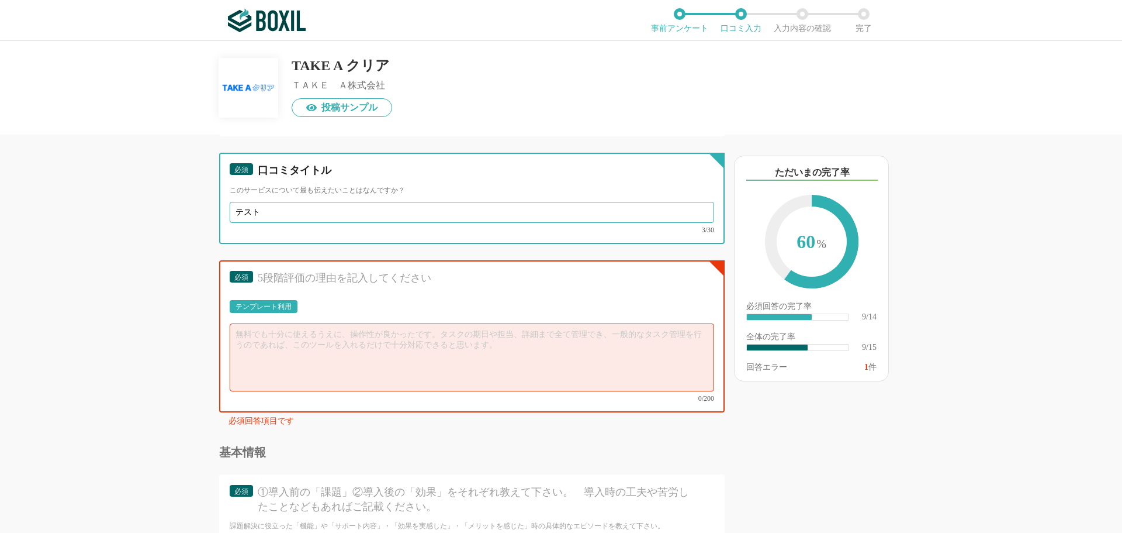
scroll to position [1063, 0]
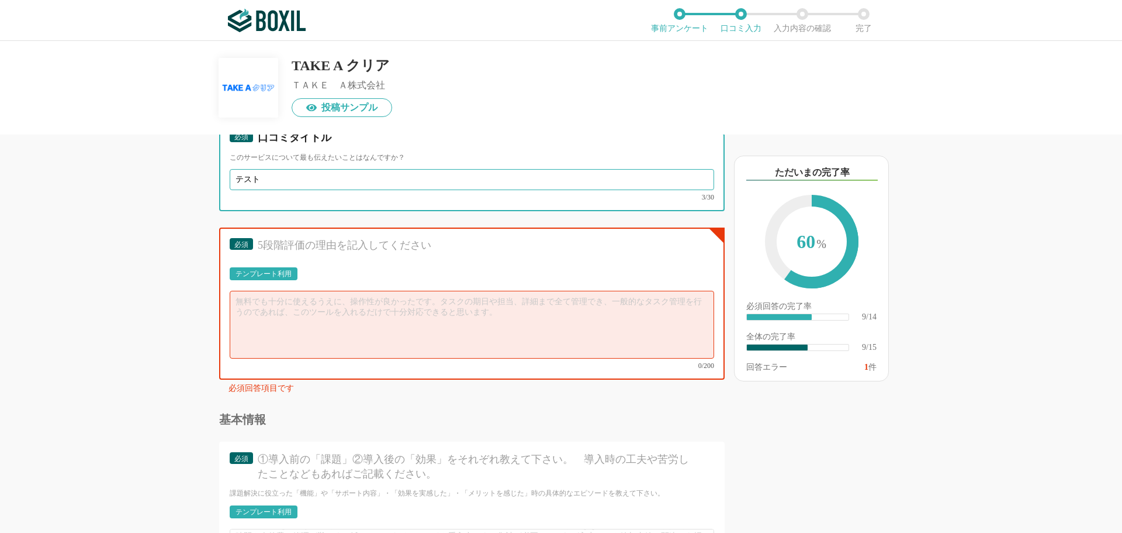
click at [318, 172] on input "テスト" at bounding box center [472, 179] width 485 height 21
type input "テスト"
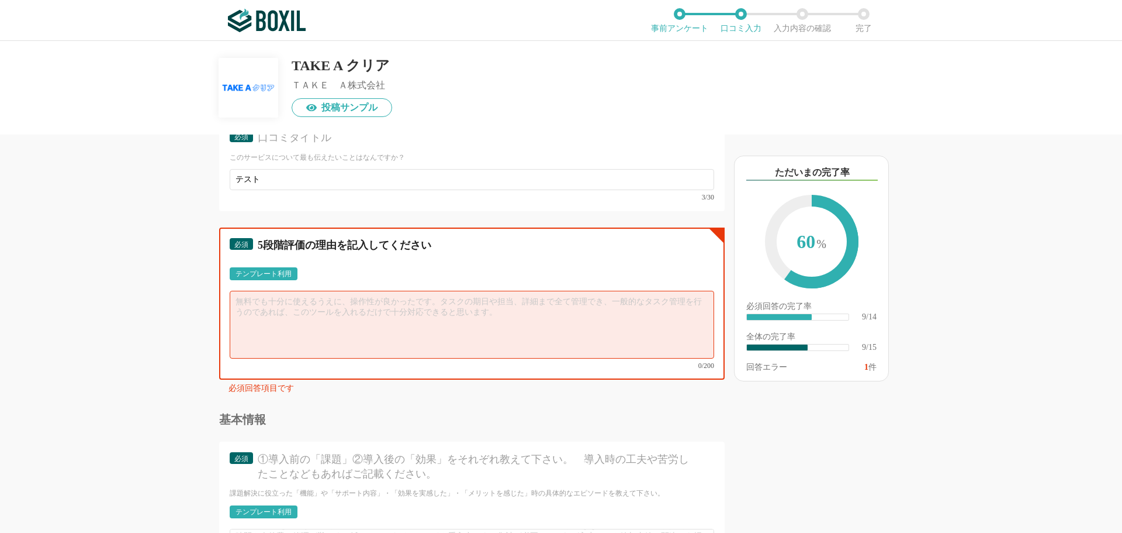
click at [335, 295] on textarea at bounding box center [472, 325] width 485 height 68
paste textarea "テスト"
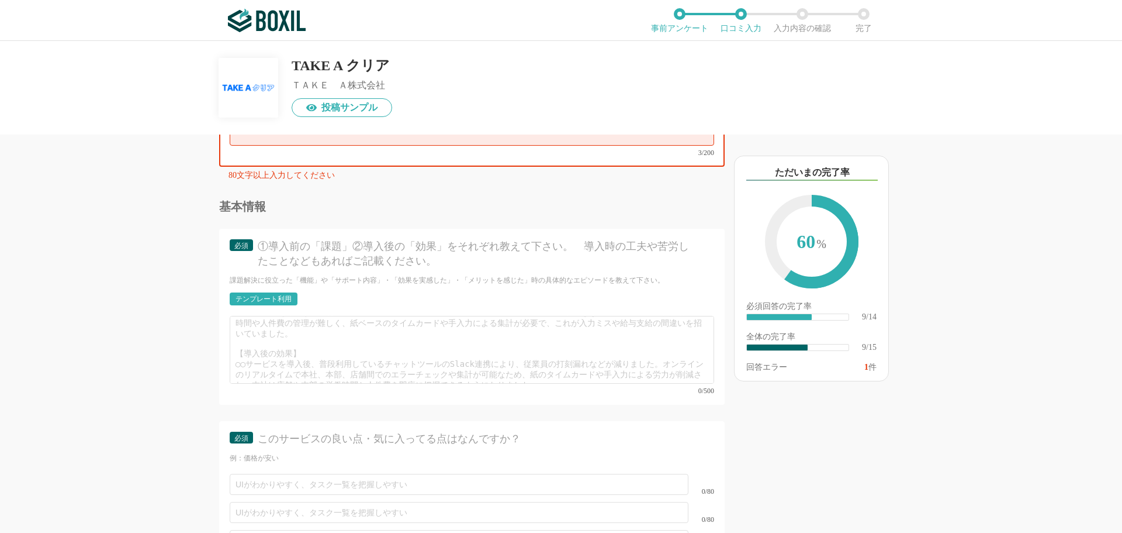
scroll to position [1291, 0]
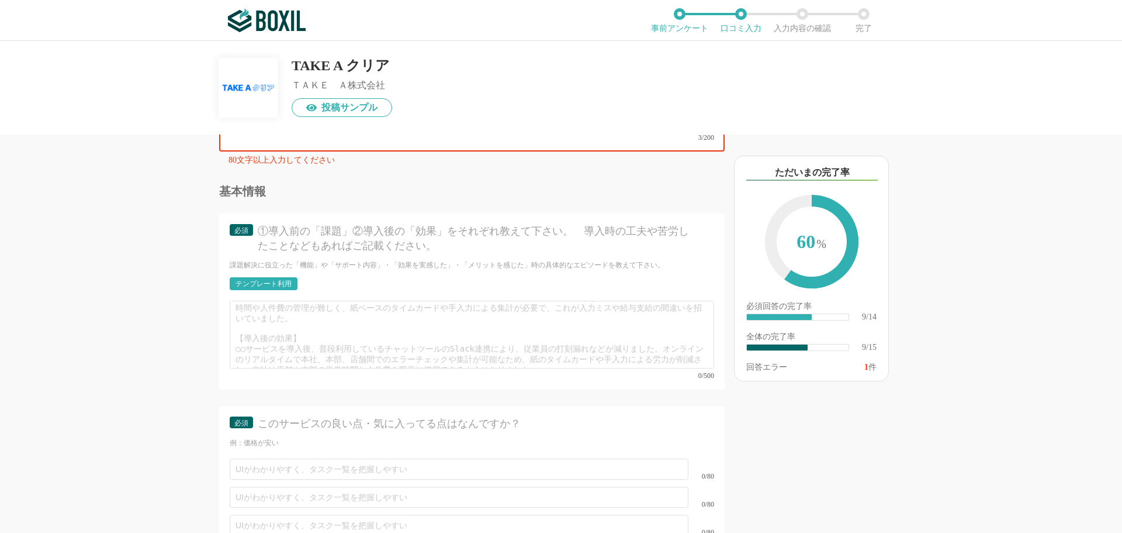
type textarea "テスト"
click at [334, 355] on div "0/500" at bounding box center [472, 339] width 485 height 78
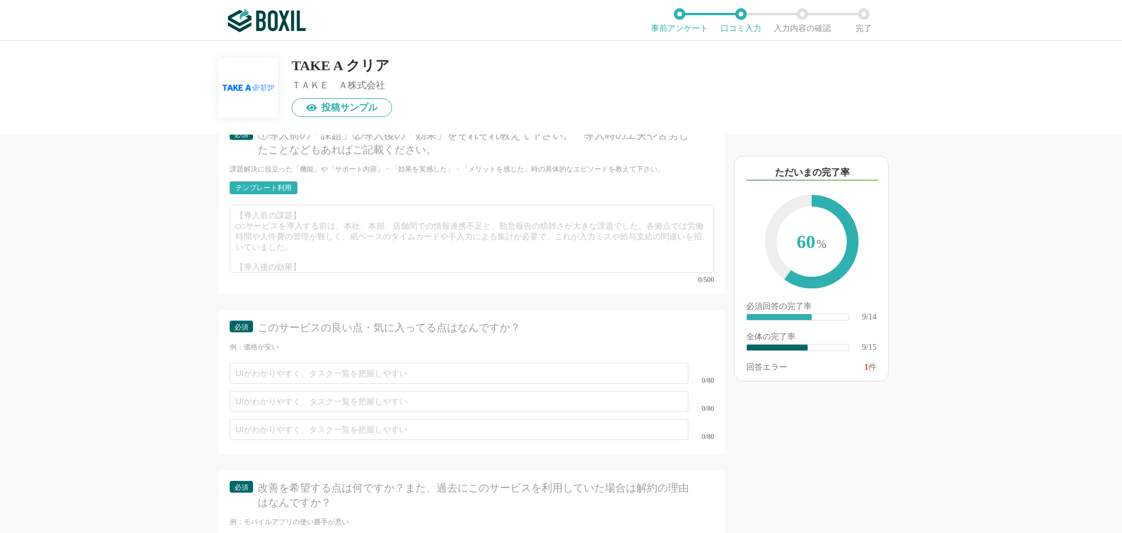
scroll to position [1391, 0]
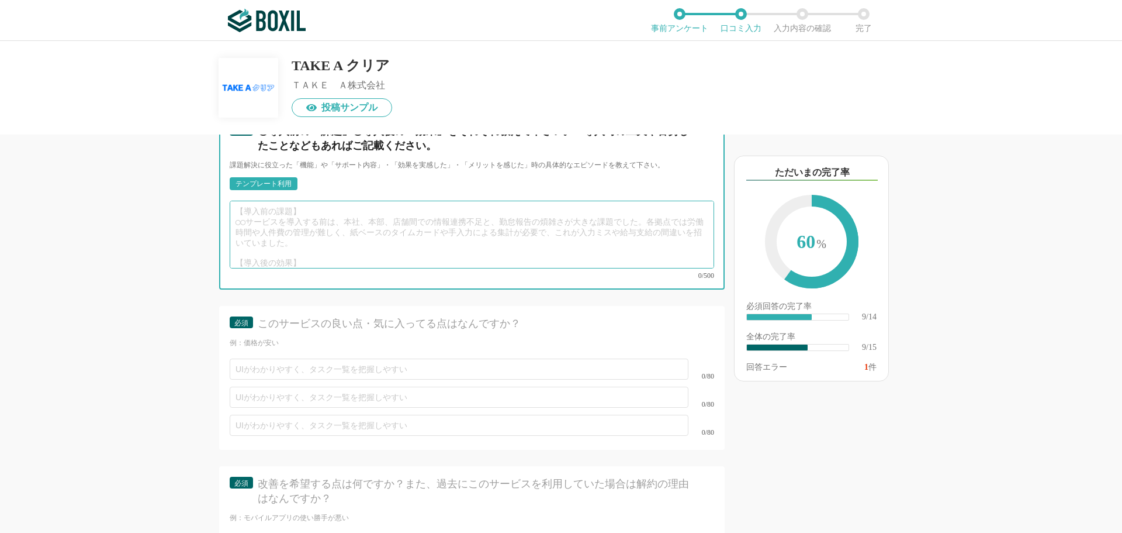
click at [340, 237] on textarea at bounding box center [472, 235] width 485 height 68
paste textarea "テスト"
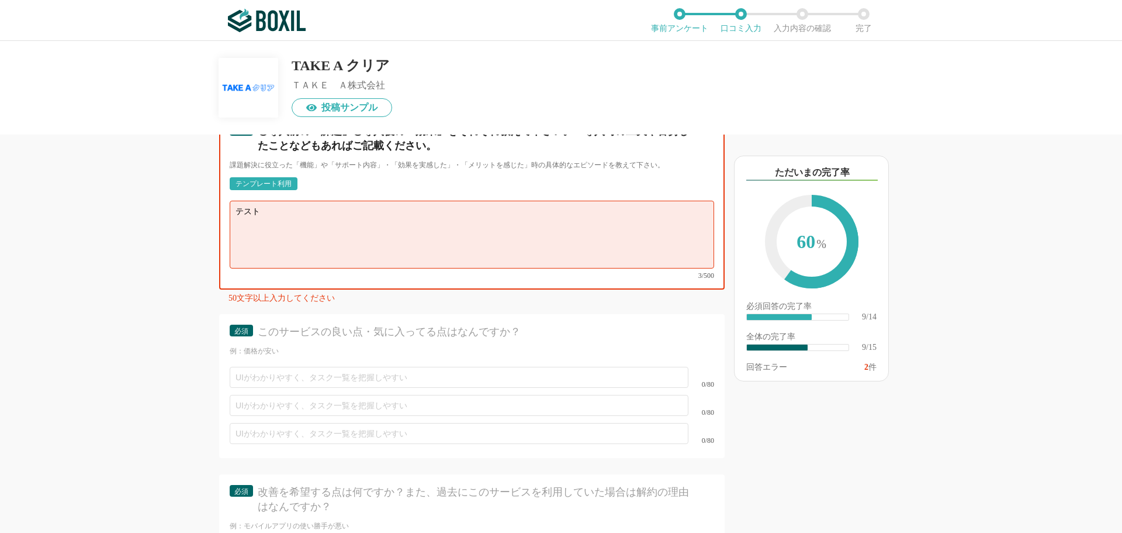
type textarea "テスト"
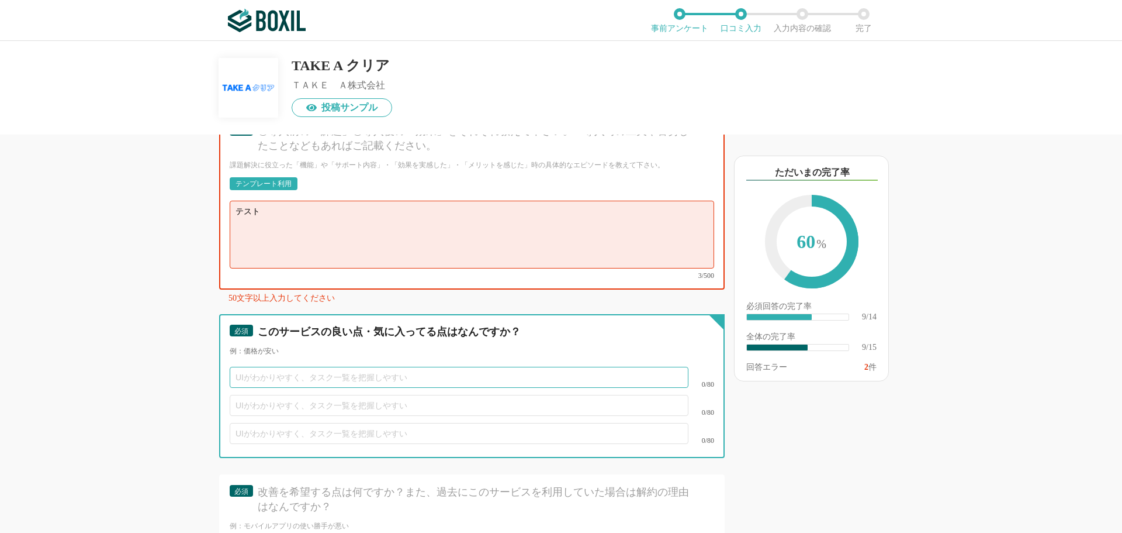
click at [310, 367] on input "text" at bounding box center [459, 377] width 459 height 21
paste input "テスト"
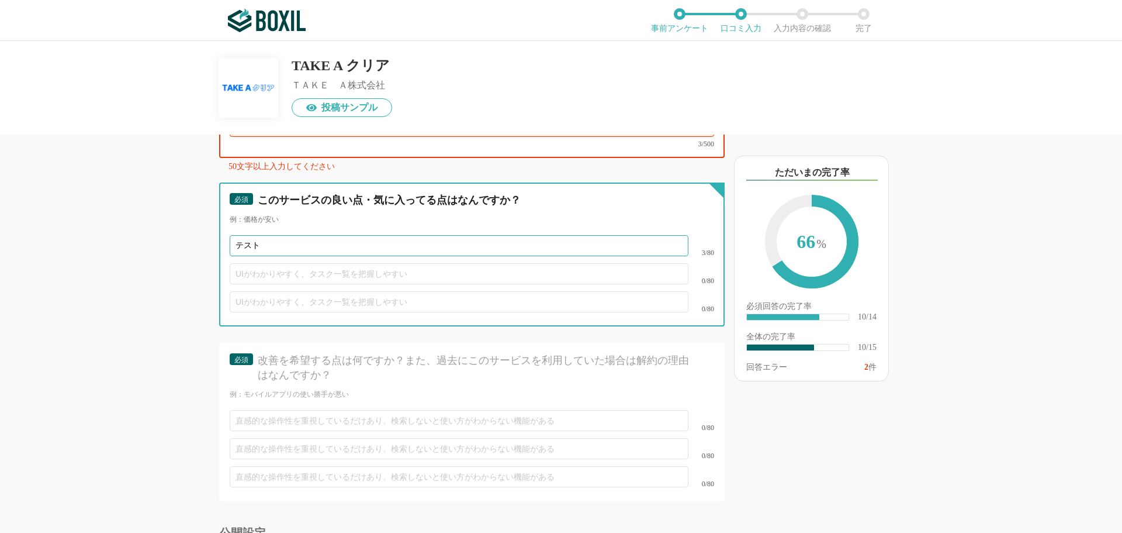
type input "テスト"
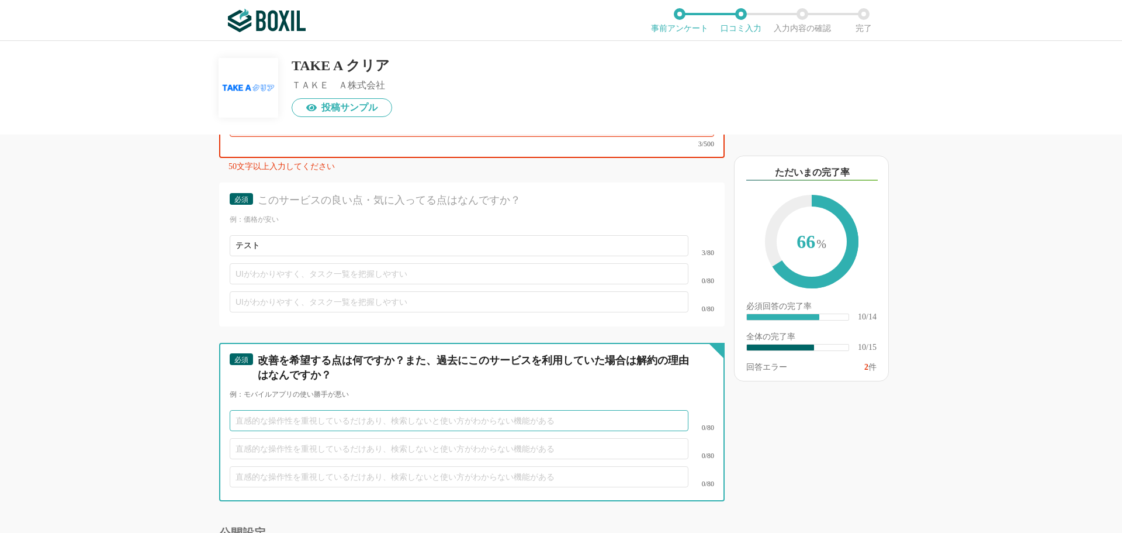
click at [303, 410] on input "text" at bounding box center [459, 420] width 459 height 21
paste input "テスト"
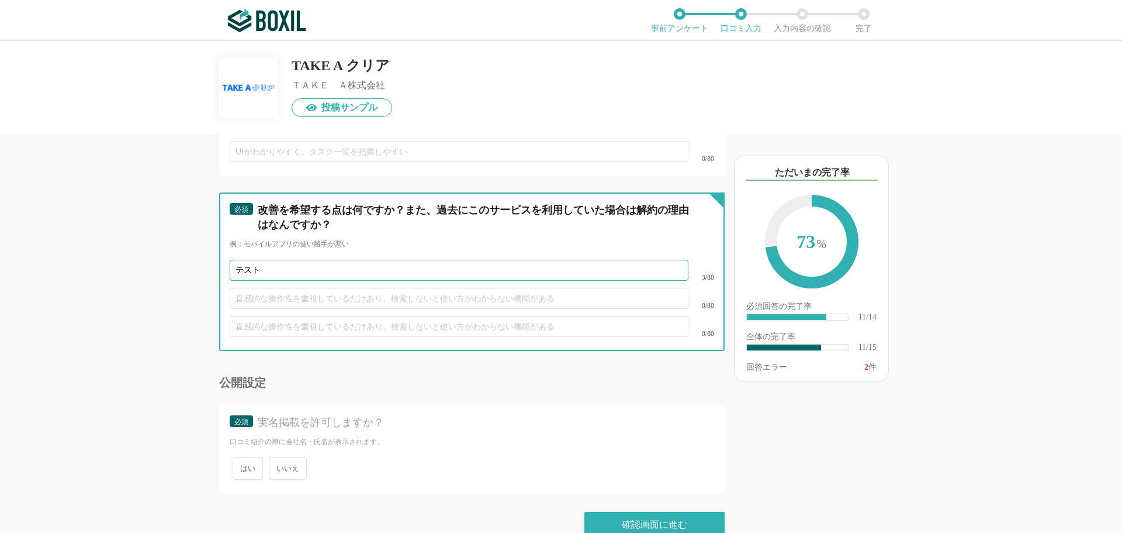
scroll to position [1681, 0]
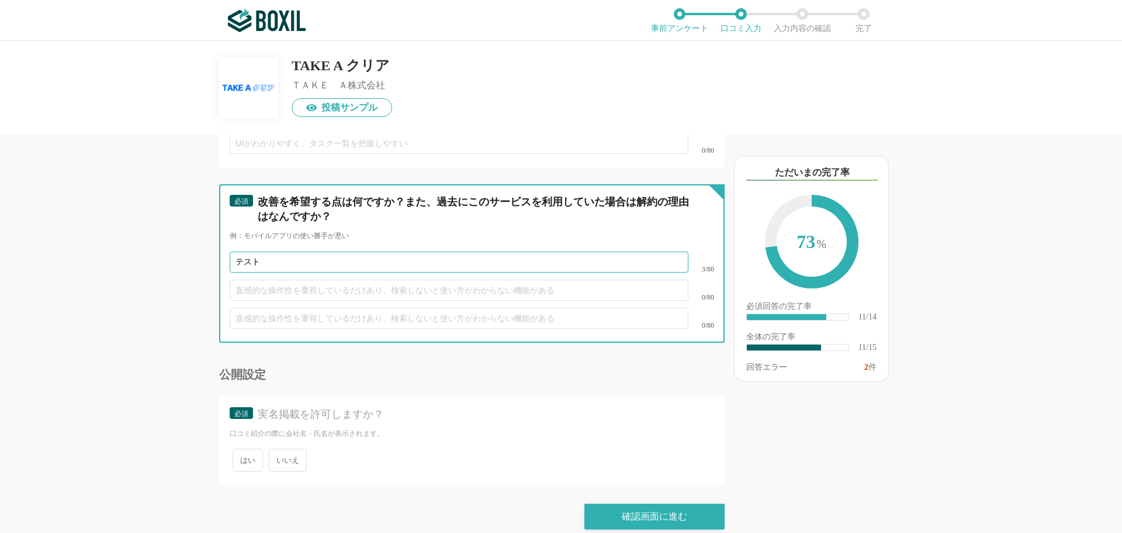
type input "テスト"
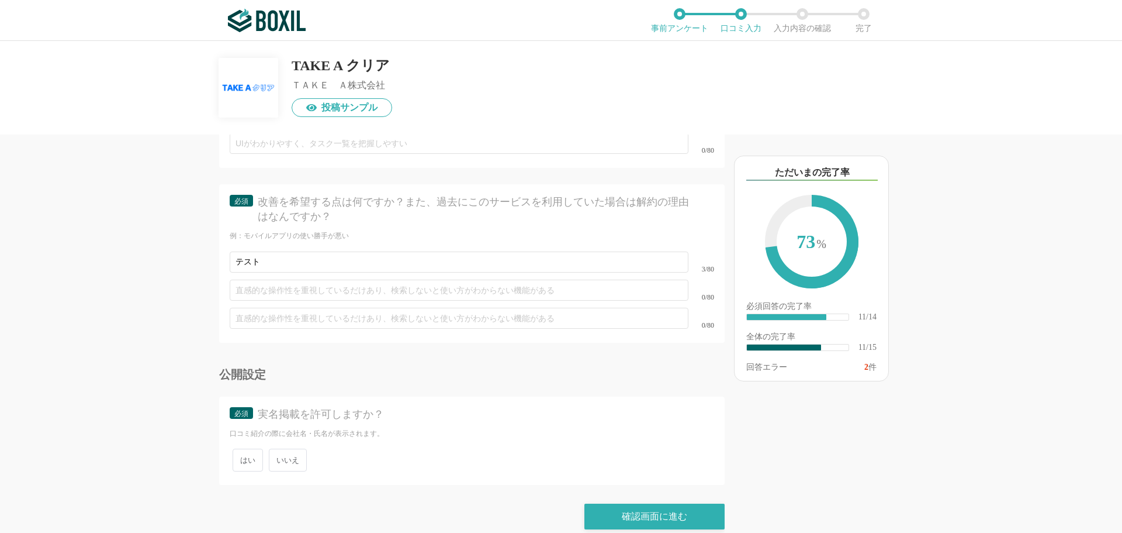
click at [295, 448] on span "いいえ" at bounding box center [288, 459] width 38 height 23
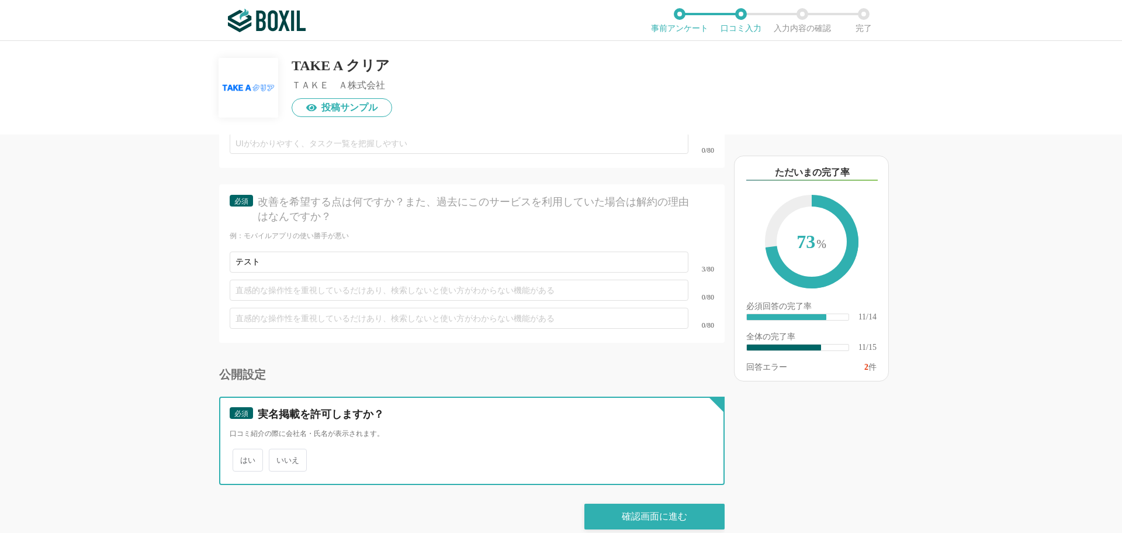
click at [279, 450] on input "いいえ" at bounding box center [276, 454] width 8 height 8
radio input "true"
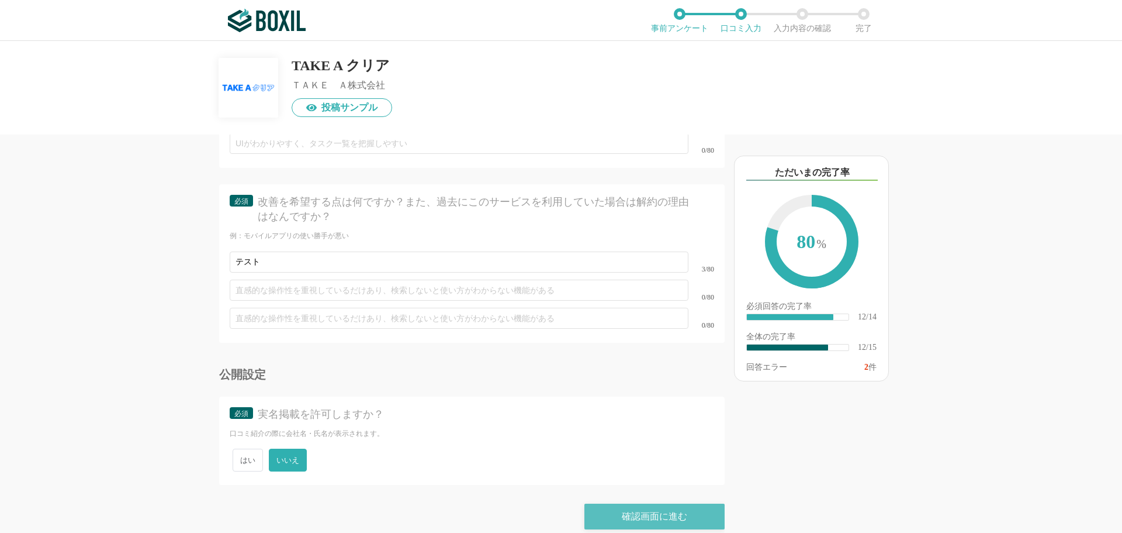
click at [665, 506] on div "確認画面に進む" at bounding box center [655, 516] width 140 height 26
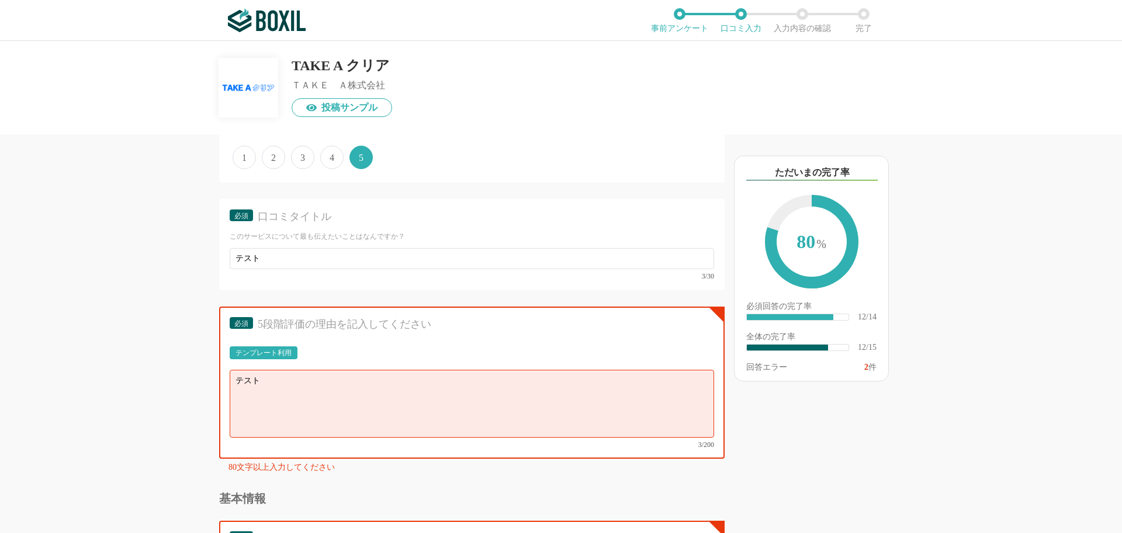
scroll to position [986, 0]
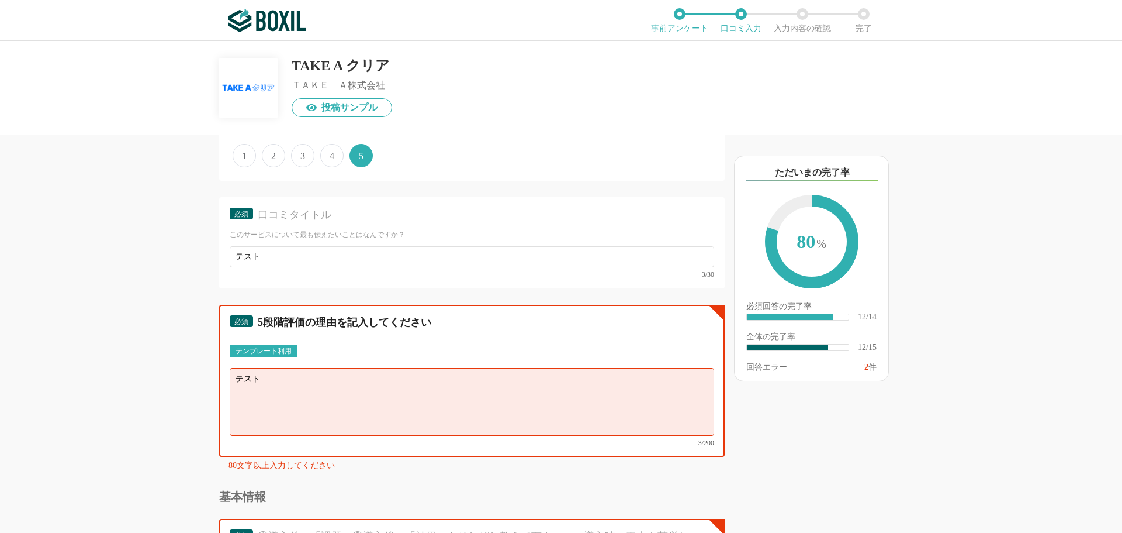
click at [435, 372] on textarea "テスト" at bounding box center [472, 402] width 485 height 68
paste textarea "あ"
paste textarea "テストあああああああああああああああ"
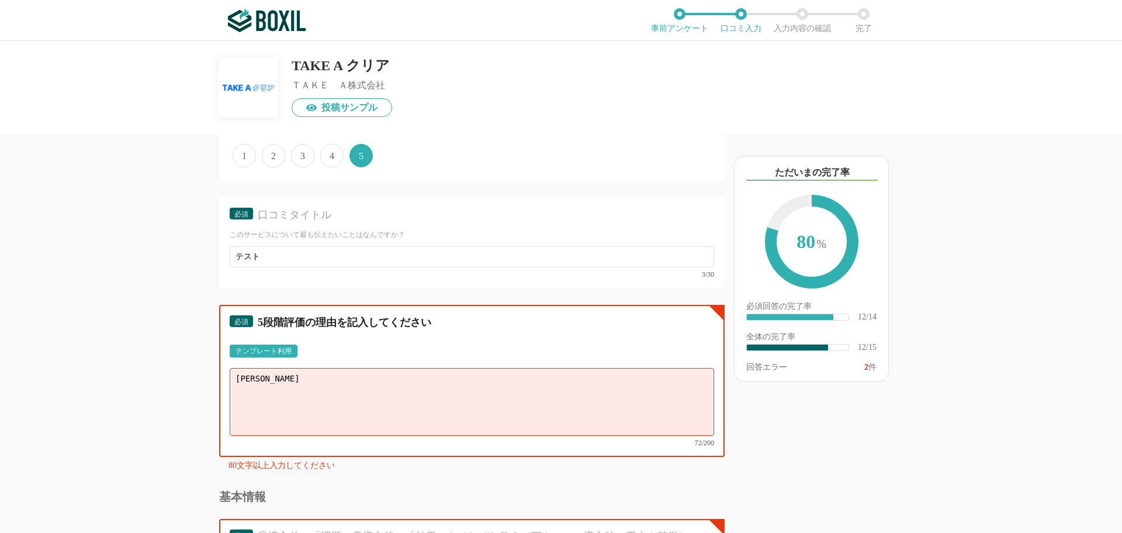
paste textarea "テストあああああああああああああああ"
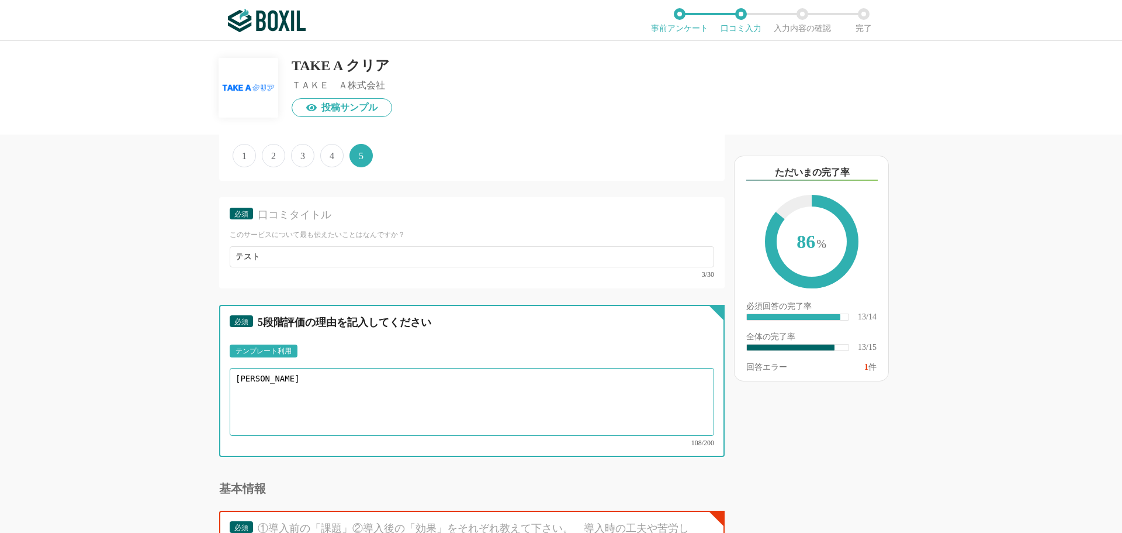
paste textarea "テストあああああああああああああああ"
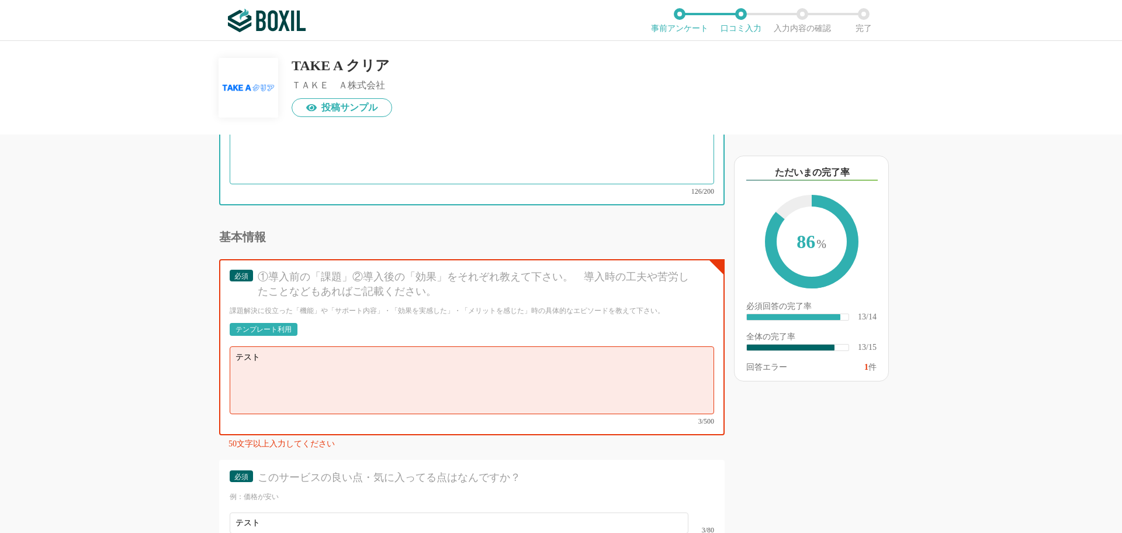
scroll to position [1260, 0]
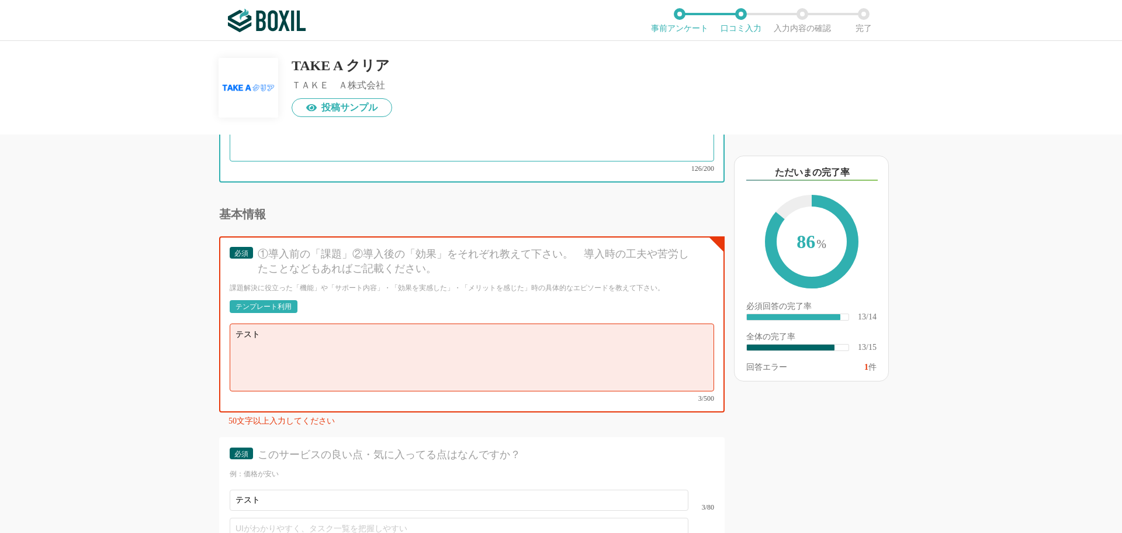
type textarea "[PERSON_NAME]テストあああああああああああああああ"
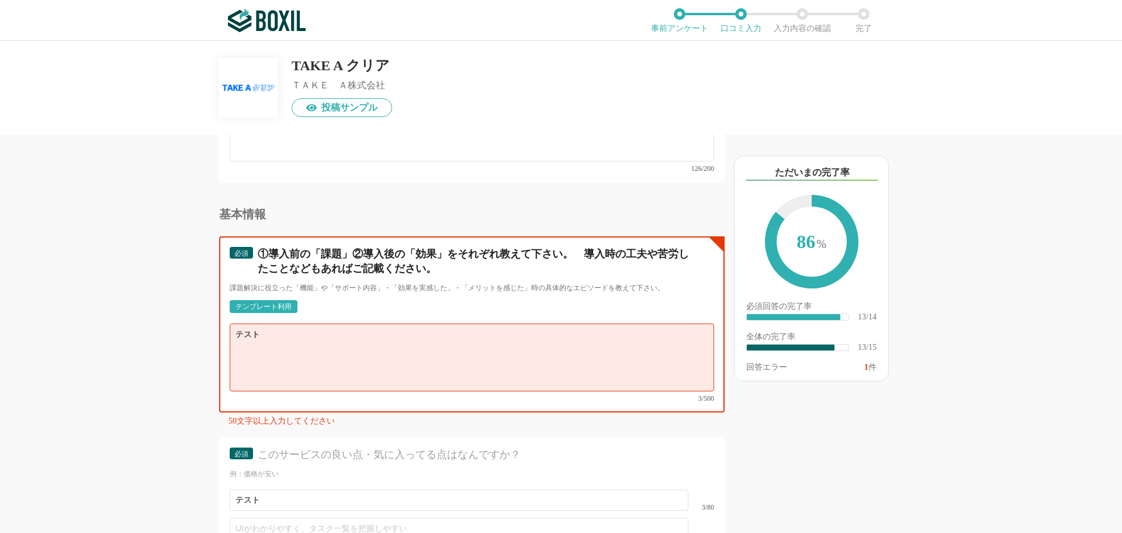
click at [414, 340] on textarea "テスト" at bounding box center [472, 357] width 485 height 68
paste textarea "テストあああああああああああああああ"
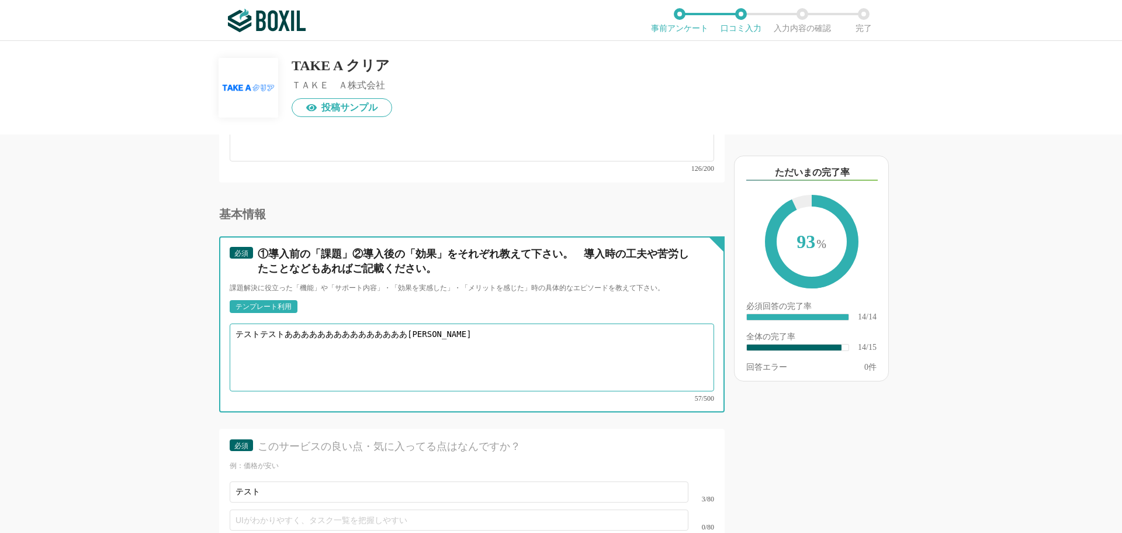
paste textarea "テストあああああああああああああああ"
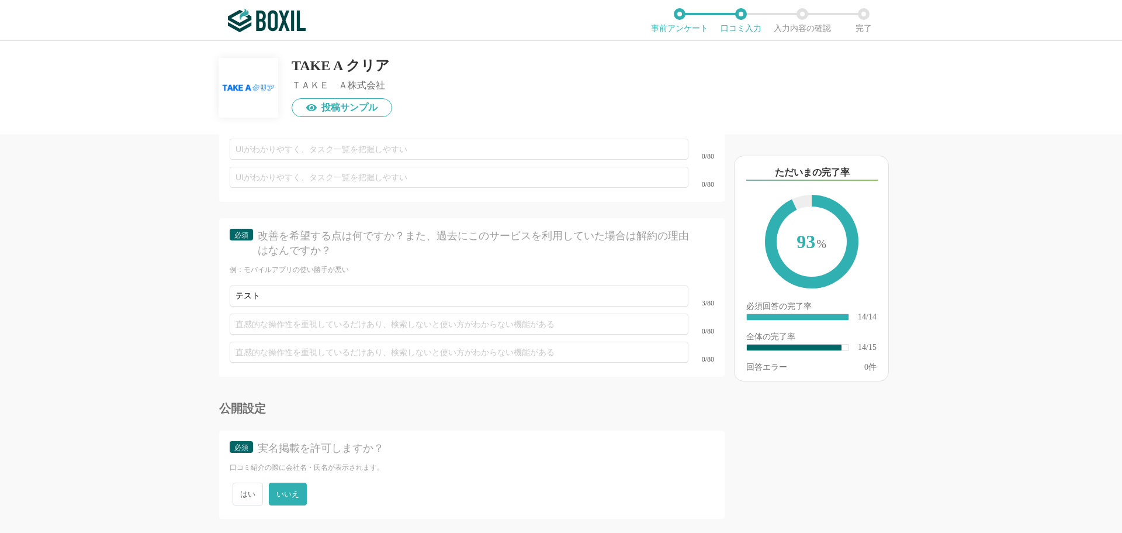
scroll to position [1665, 0]
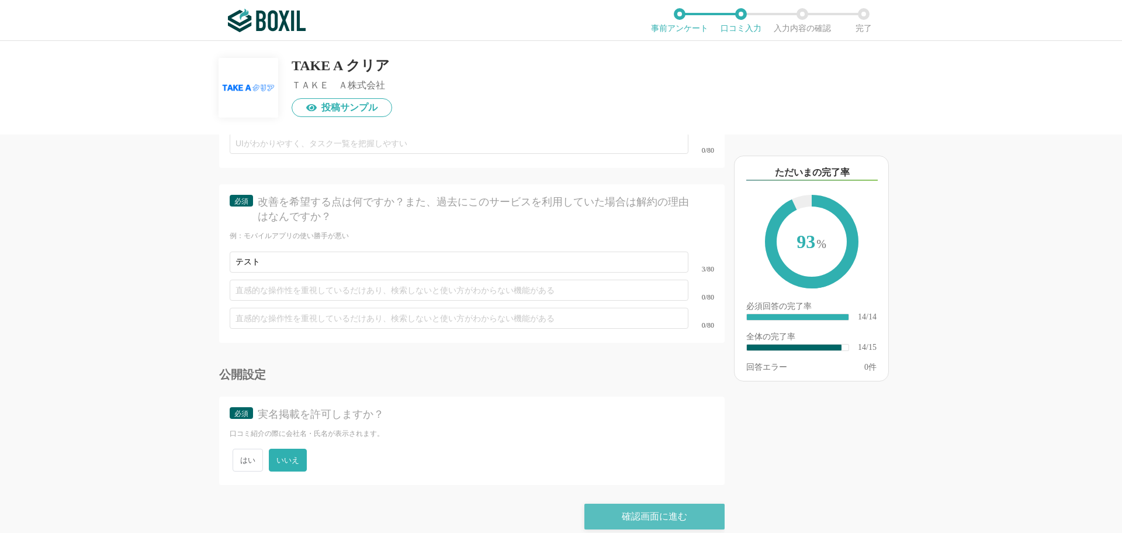
type textarea "テストテストあああああああああああああああ[PERSON_NAME]"
click at [612, 503] on div "確認画面に進む" at bounding box center [655, 516] width 140 height 26
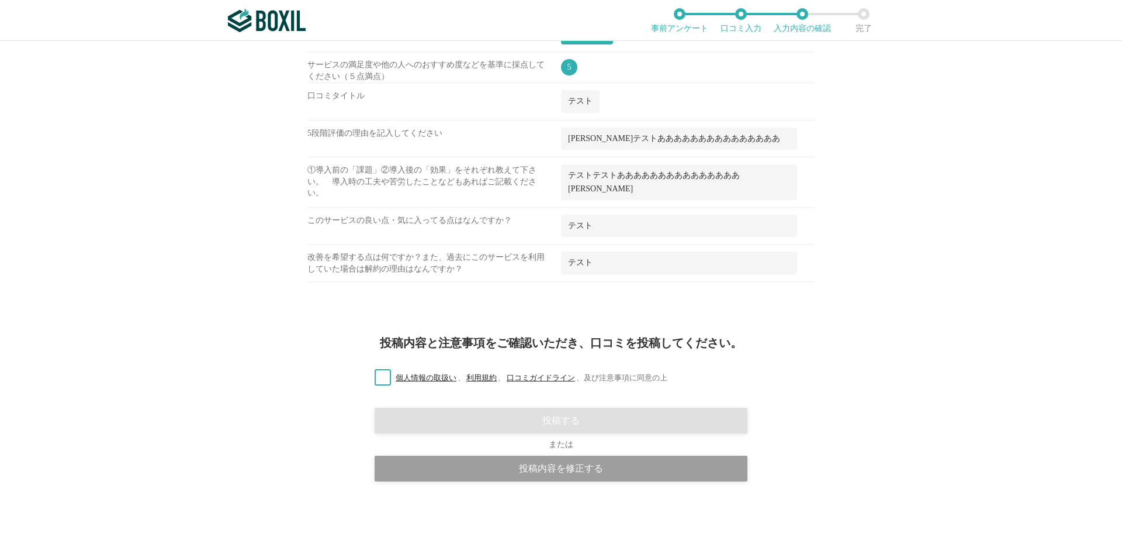
scroll to position [641, 0]
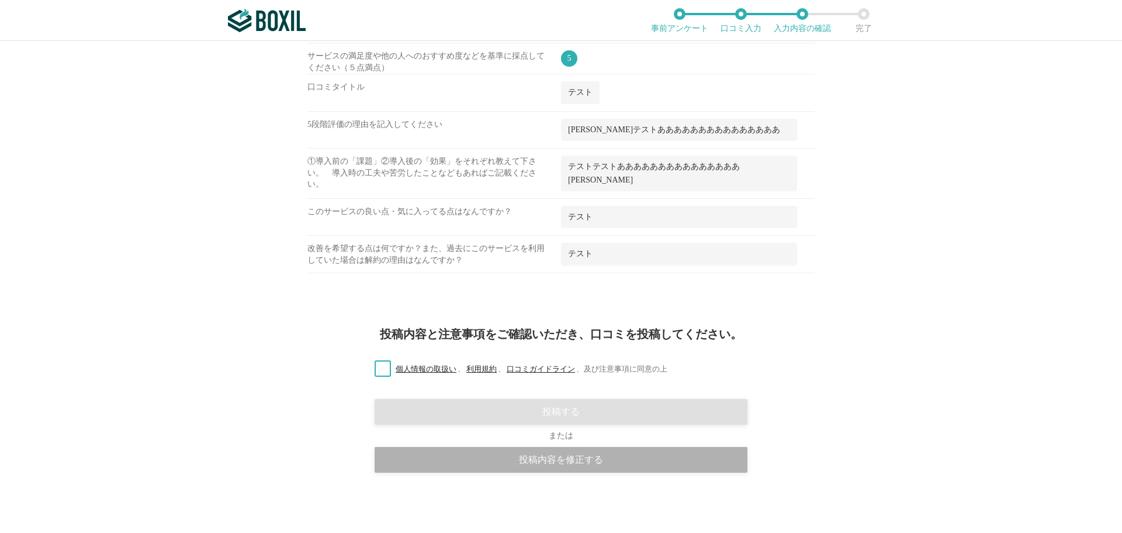
drag, startPoint x: 761, startPoint y: 16, endPoint x: 463, endPoint y: 463, distance: 537.5
click at [463, 463] on div "投稿内容を修正する" at bounding box center [561, 460] width 373 height 26
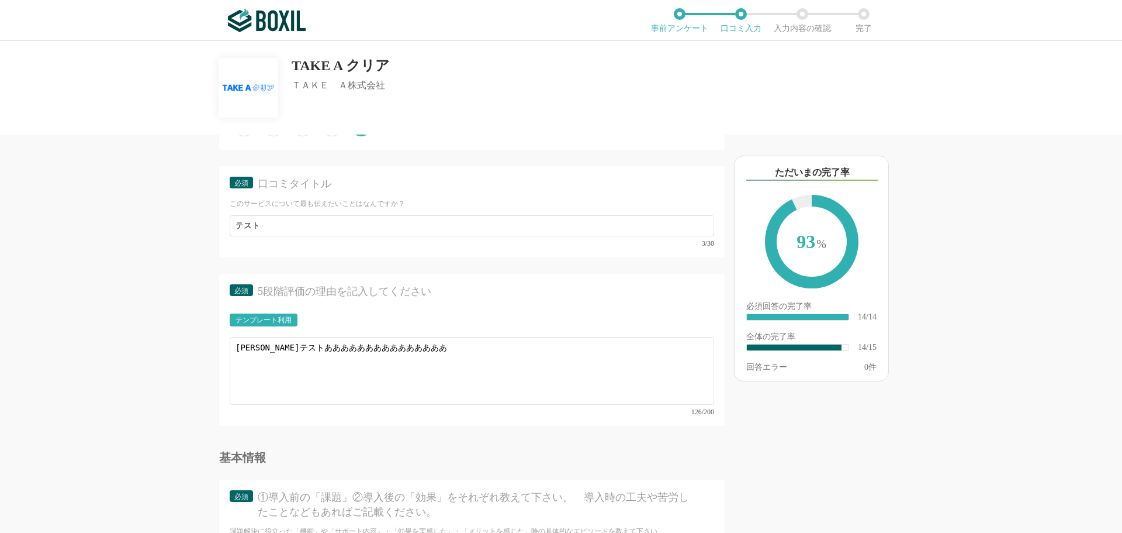
scroll to position [1018, 0]
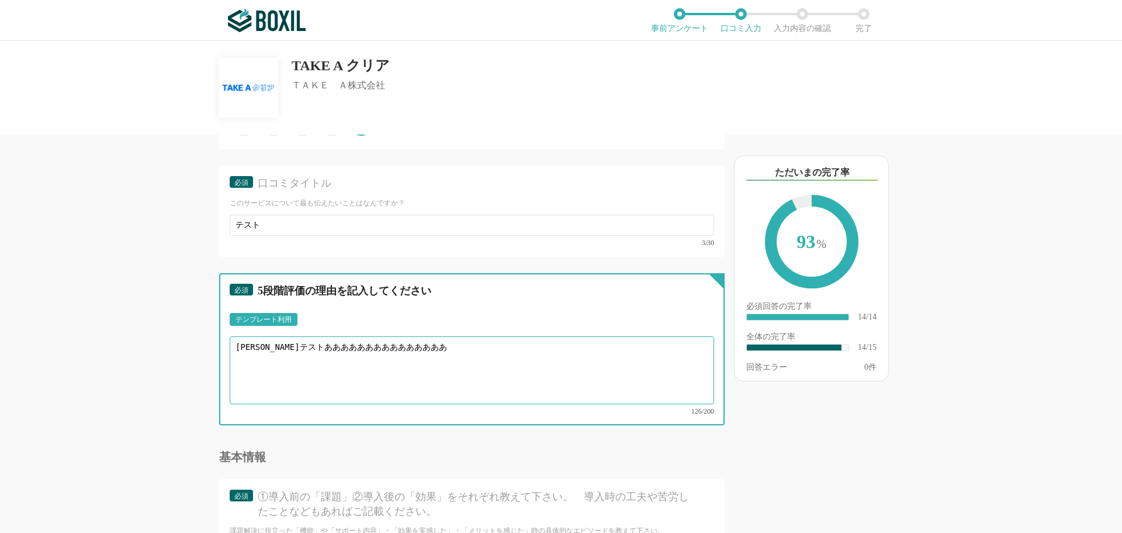
drag, startPoint x: 259, startPoint y: 347, endPoint x: 380, endPoint y: 346, distance: 121.0
click at [380, 346] on textarea "[PERSON_NAME]テストあああああああああああああああ" at bounding box center [472, 370] width 485 height 68
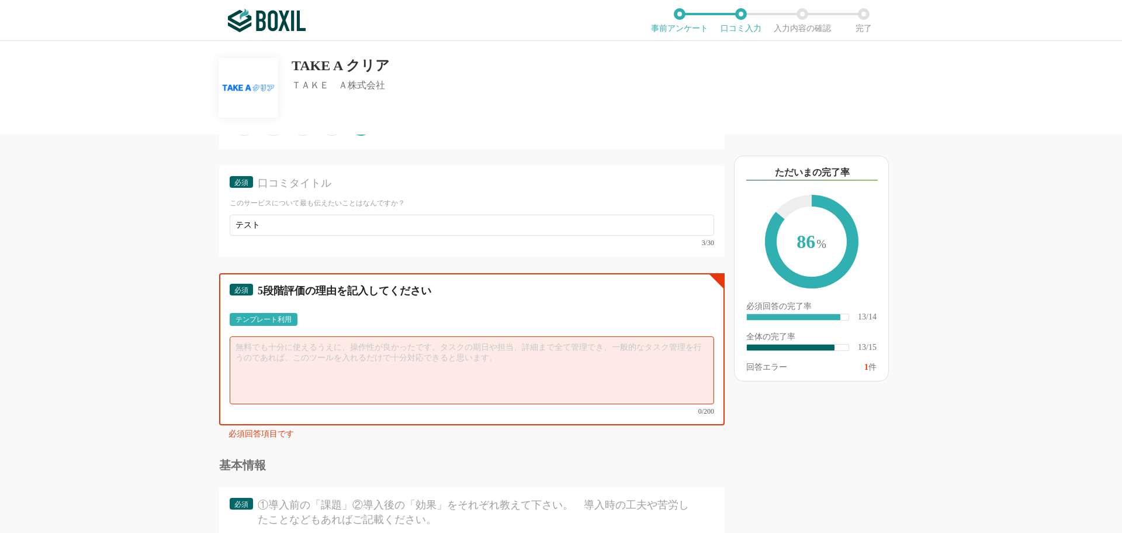
paste textarea "あああああああああああああああ"
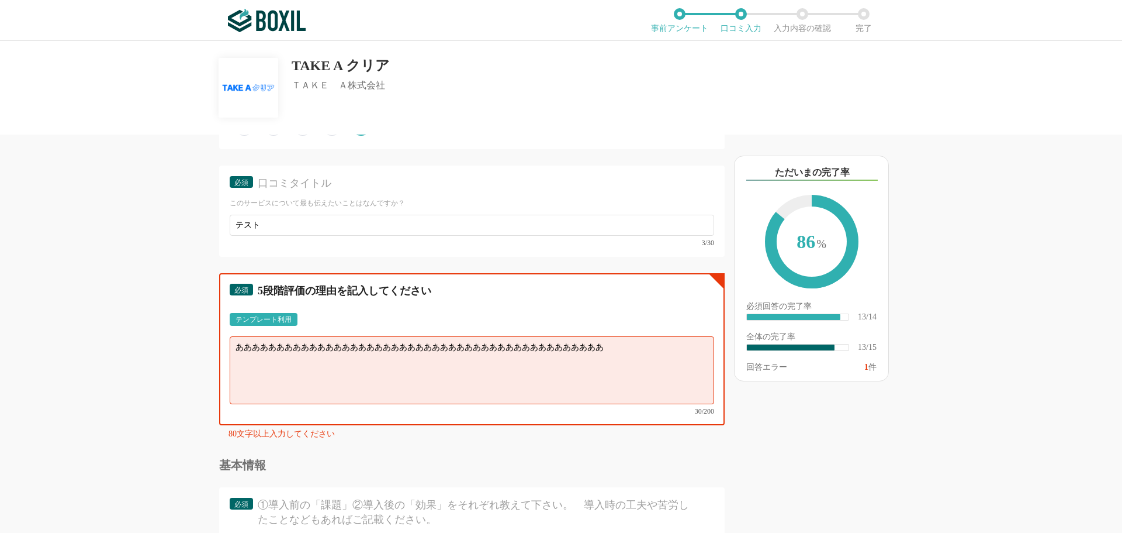
paste textarea "あああああああああああああああ"
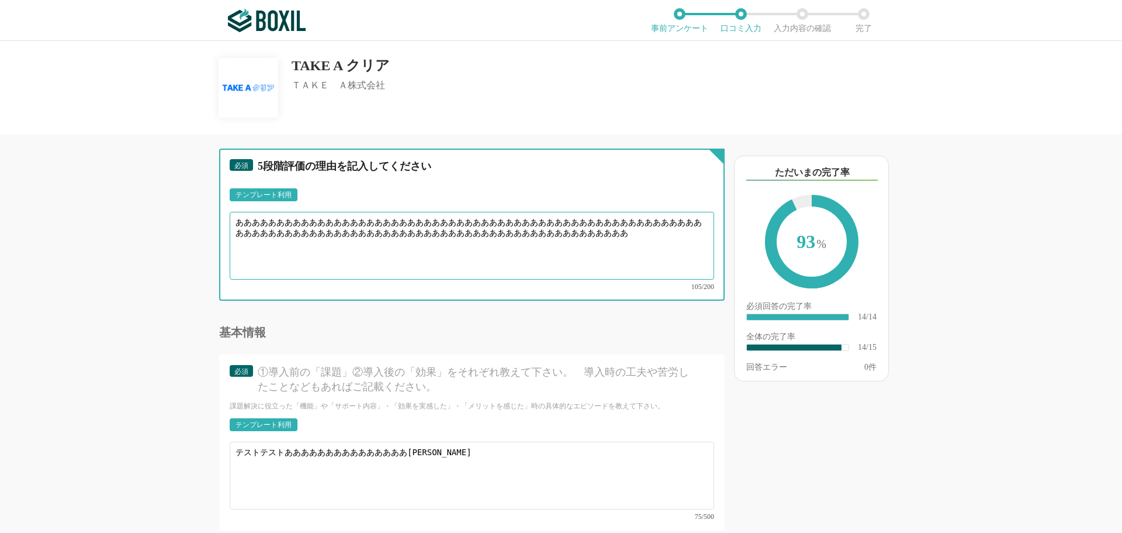
scroll to position [1094, 0]
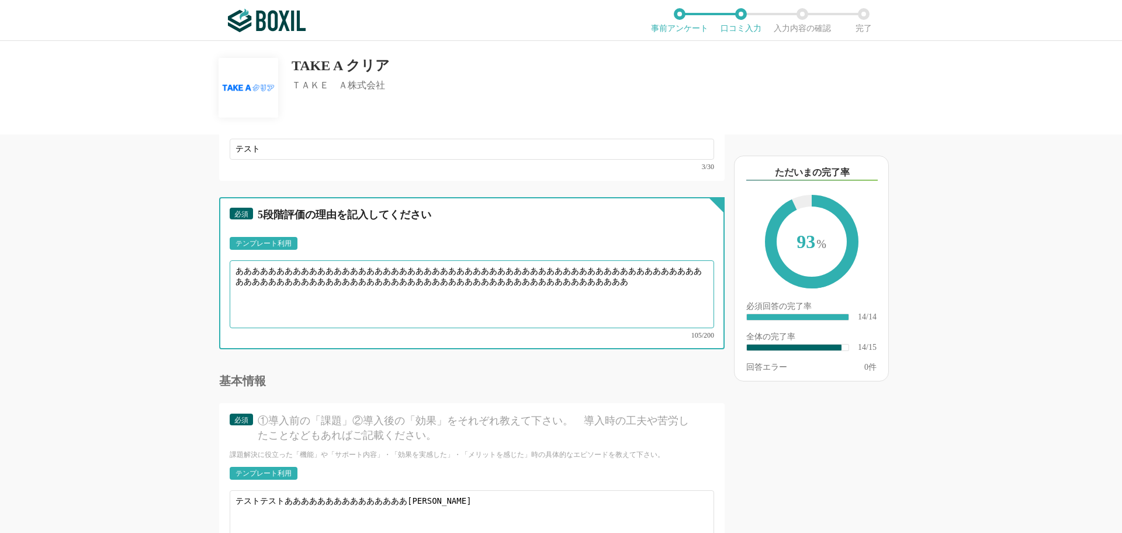
type textarea "あああああああああああああああああああああああああああああああああああああああああああああああああああああああああああああああああああああああああああああああ…"
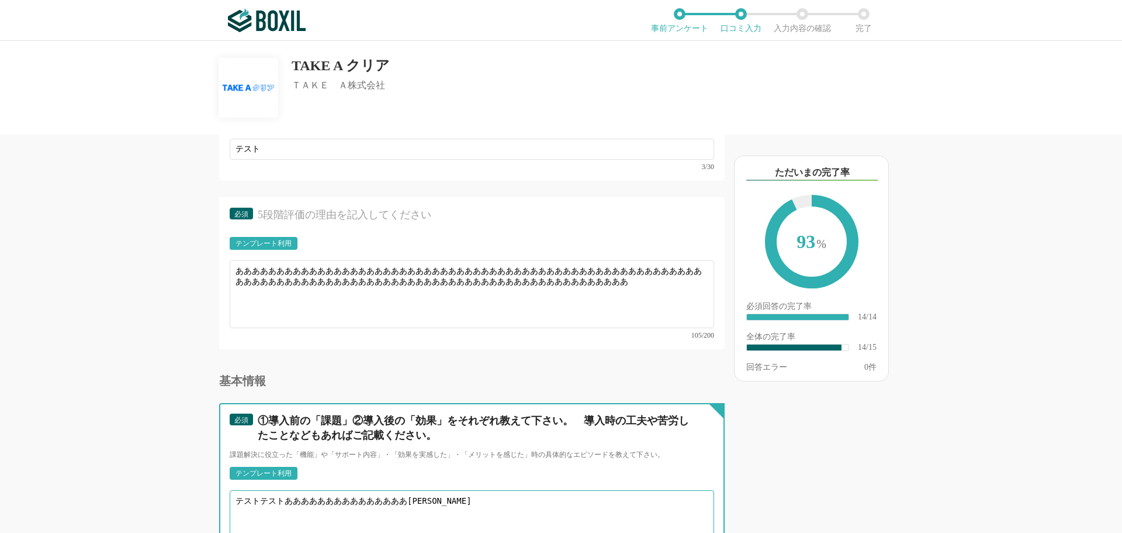
click at [316, 490] on textarea "テストテストあああああああああああああああ[PERSON_NAME]" at bounding box center [472, 524] width 485 height 68
paste textarea
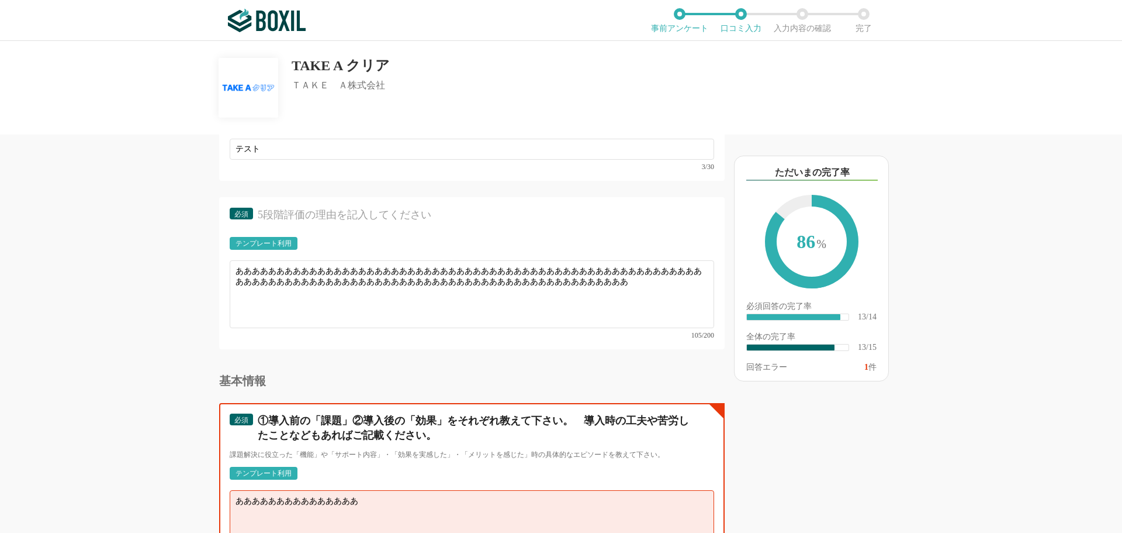
paste textarea "あああああああああああああああ"
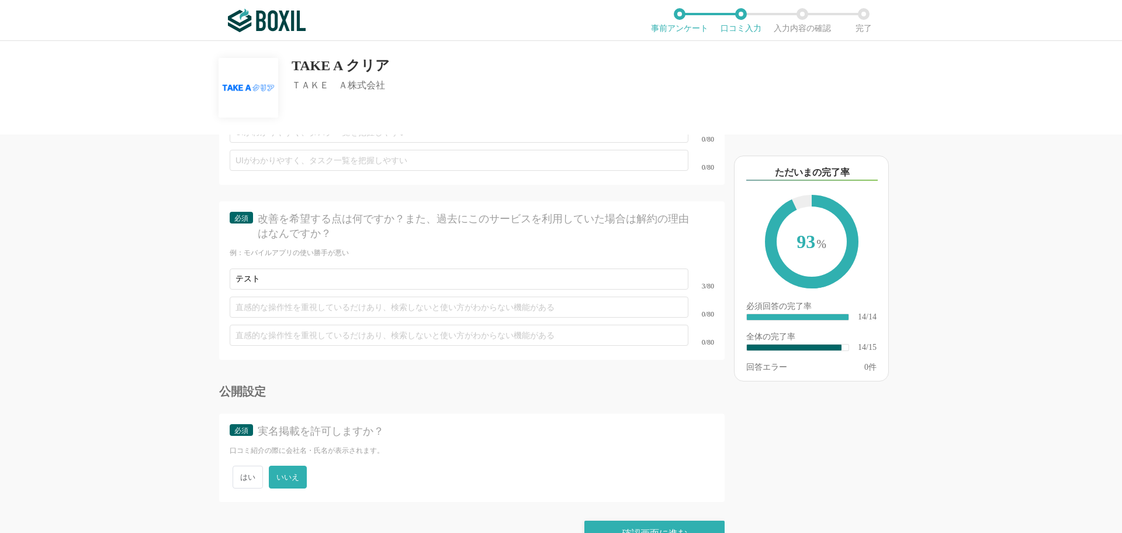
scroll to position [1665, 0]
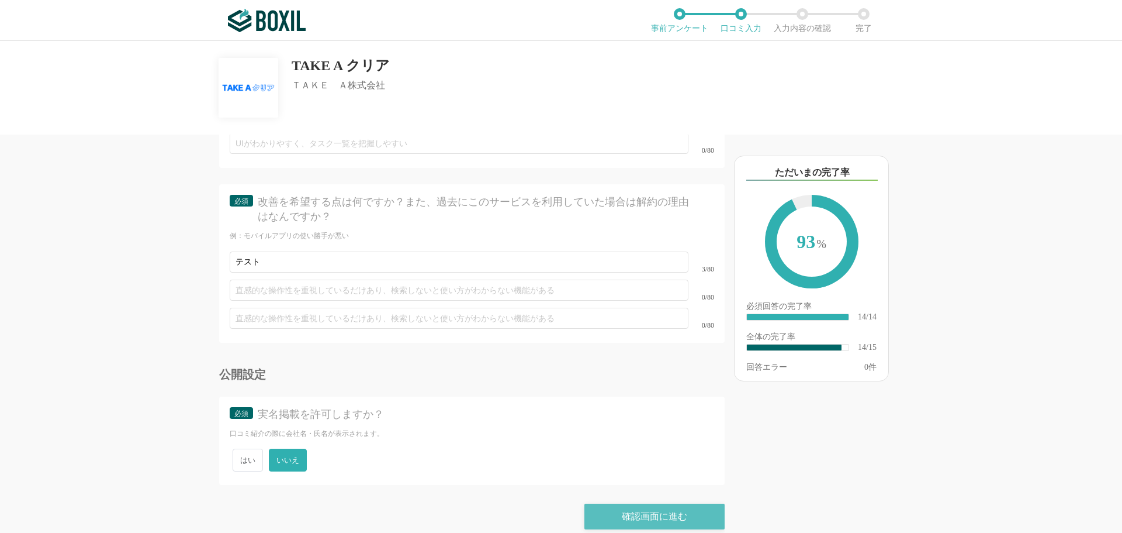
type textarea "あああああああああああああああああああああああああああああああああああああああああああああああああああああああああああああああああああああああああああああああ…"
click at [610, 503] on div "確認画面に進む" at bounding box center [655, 516] width 140 height 26
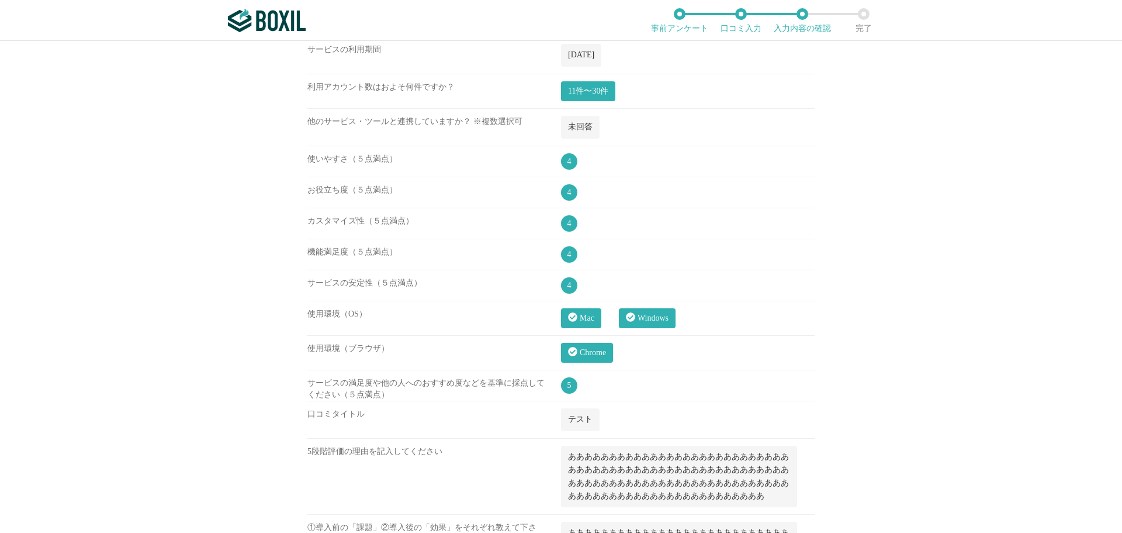
scroll to position [246, 0]
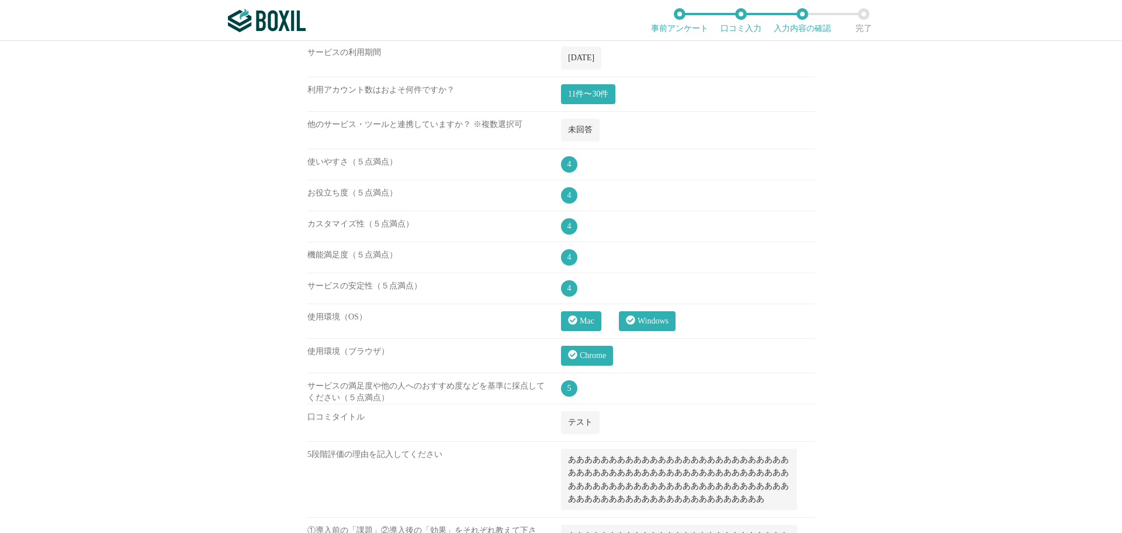
drag, startPoint x: 1103, startPoint y: 0, endPoint x: 859, endPoint y: 193, distance: 310.4
click at [859, 193] on div "TAKE A クリア ＴＡＫＥ　Ａ株式会社 投稿サンプル この口コミは 匿名投稿 です。 会社名 と 氏名 は口コミ紹介の際に公開されません。 ただし、サービ…" at bounding box center [561, 287] width 1122 height 492
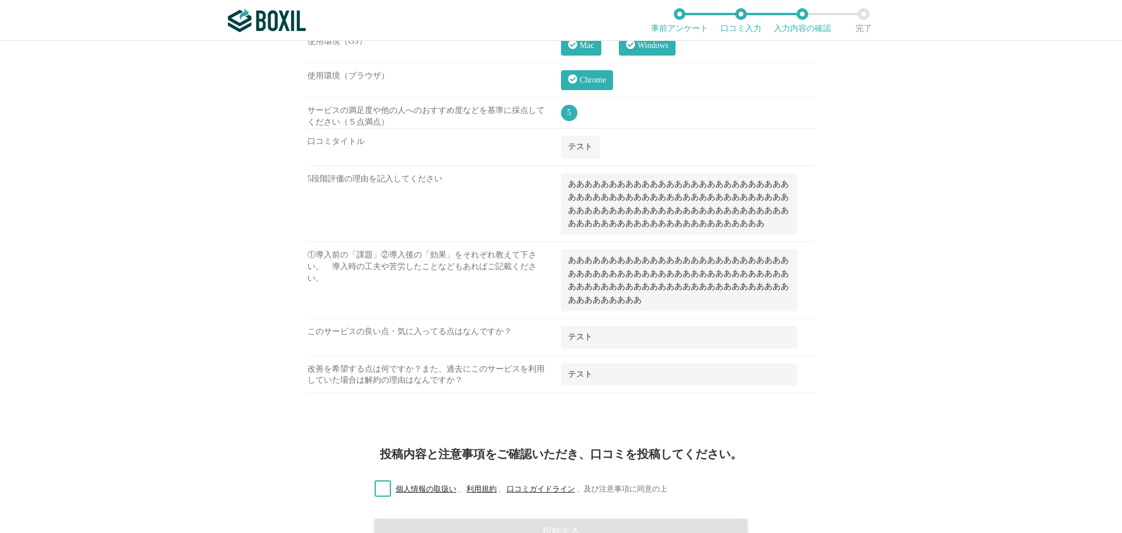
scroll to position [532, 0]
